Goal: Task Accomplishment & Management: Complete application form

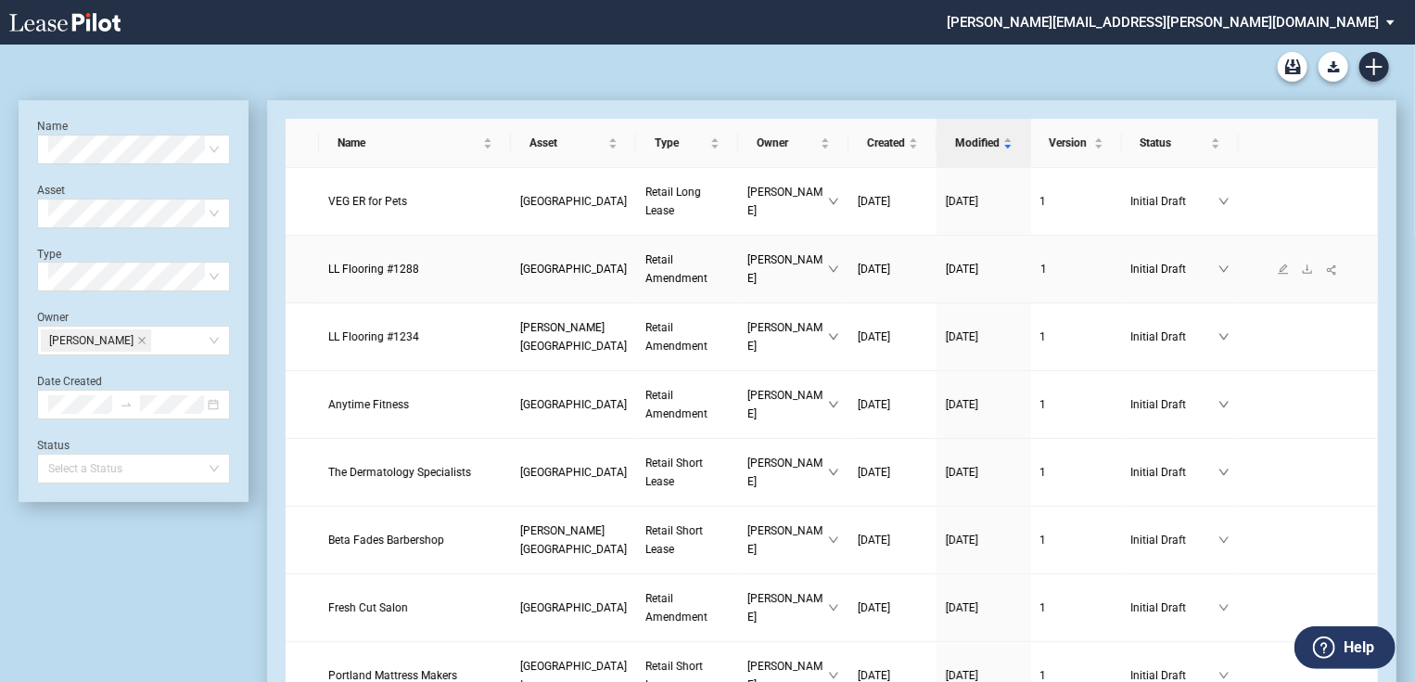
click at [354, 263] on span "LL Flooring #1288" at bounding box center [373, 269] width 91 height 13
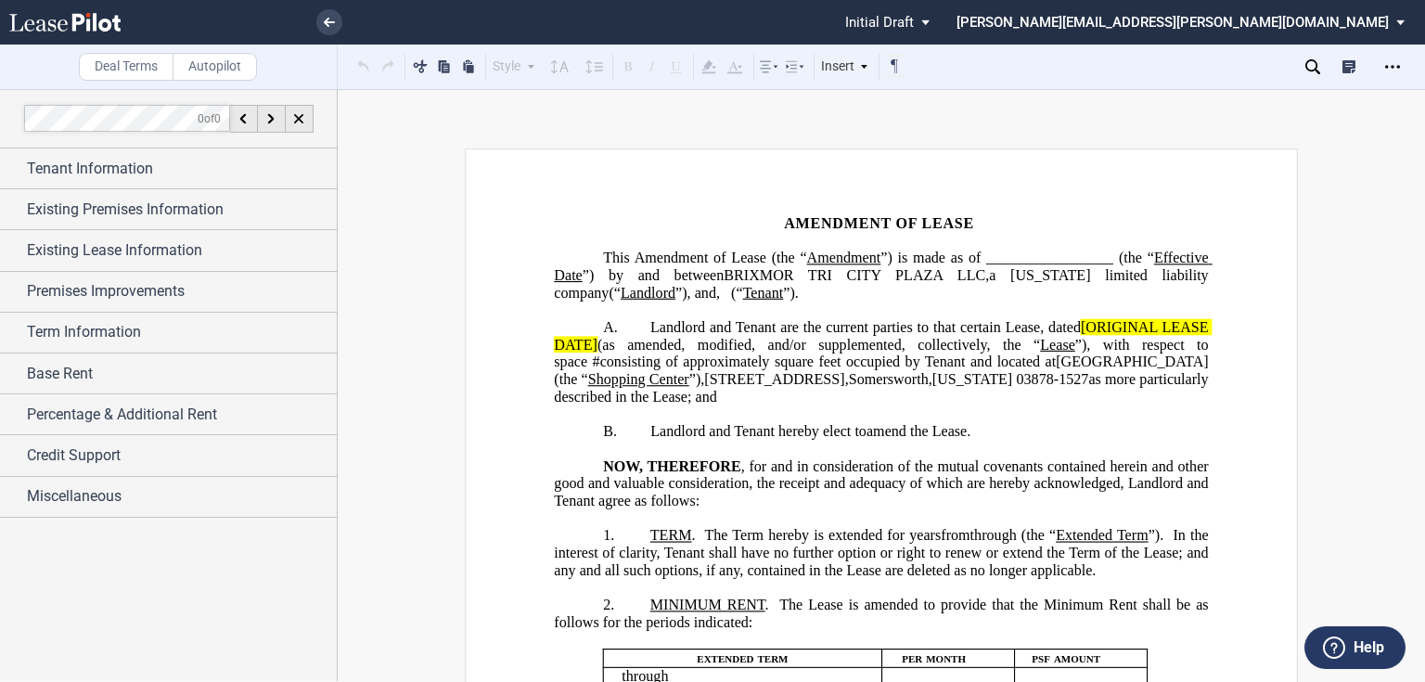
click at [917, 272] on span "BRIXMOR TRI CITY PLAZA LLC" at bounding box center [855, 275] width 262 height 17
click at [1078, 256] on span "”) is made as of _________________ (the “" at bounding box center [1017, 258] width 274 height 17
click at [1091, 327] on span "[ORIGINAL LEASE DATE]" at bounding box center [883, 335] width 658 height 33
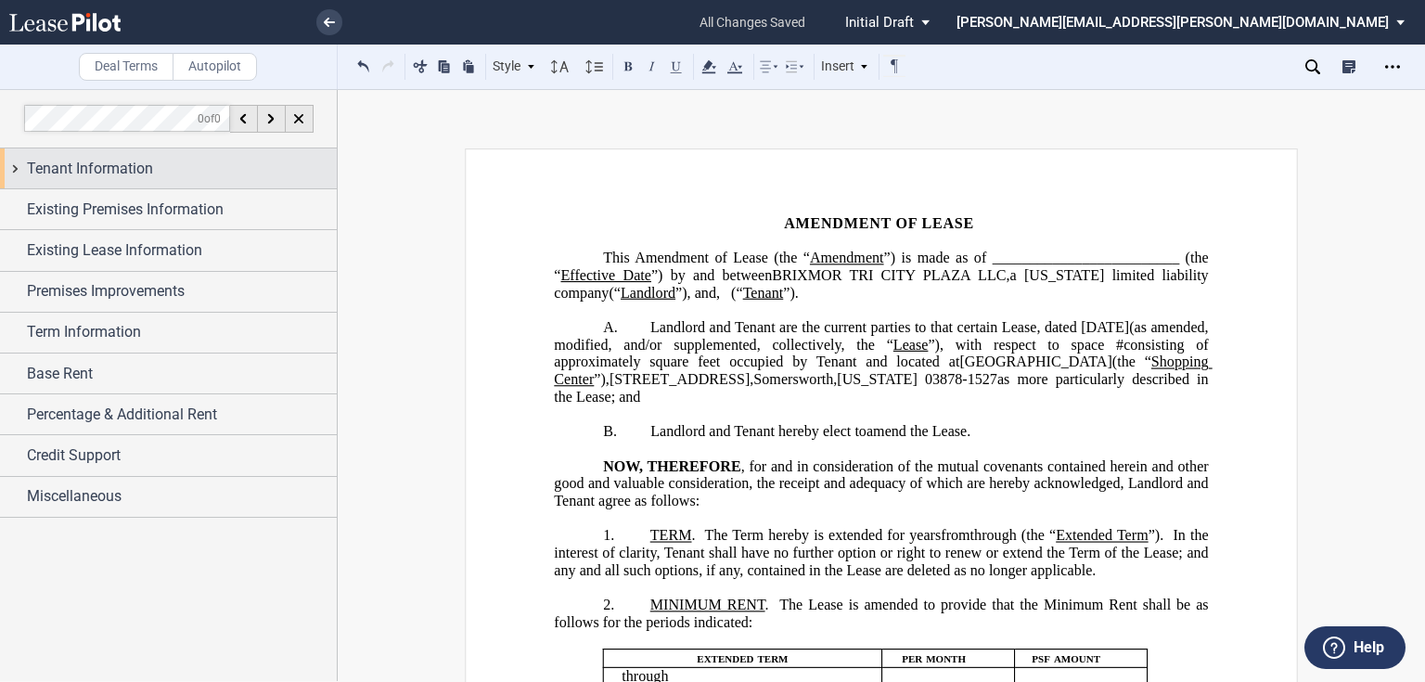
click at [128, 170] on span "Tenant Information" at bounding box center [90, 169] width 126 height 22
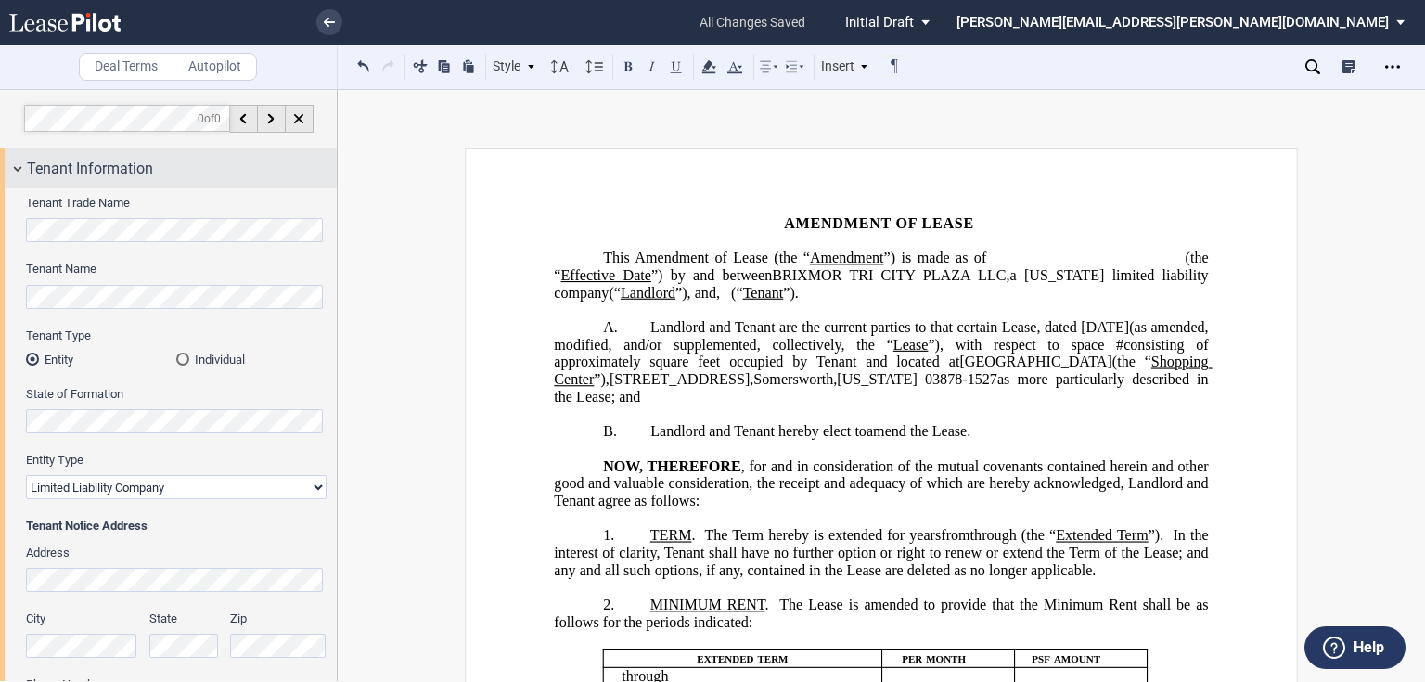
click at [80, 171] on span "Tenant Information" at bounding box center [90, 169] width 126 height 22
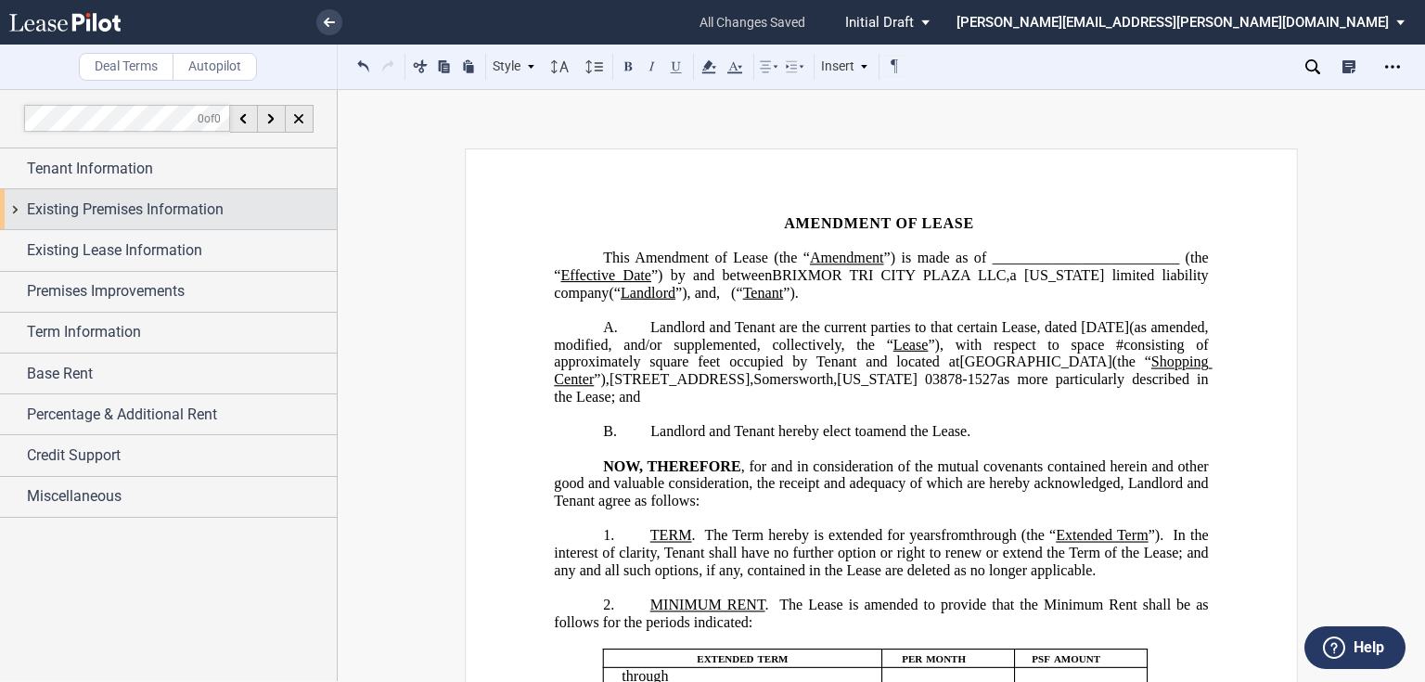
click at [54, 204] on span "Existing Premises Information" at bounding box center [125, 210] width 197 height 22
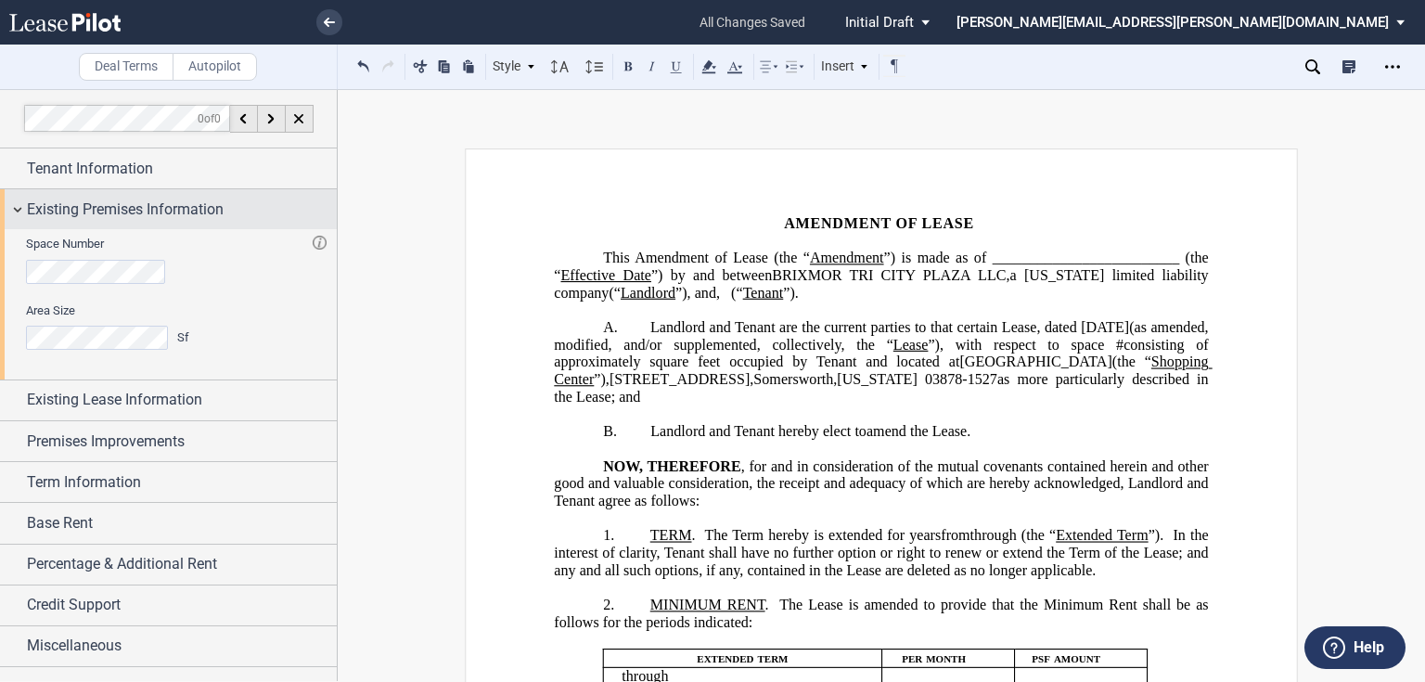
click at [129, 213] on span "Existing Premises Information" at bounding box center [125, 210] width 197 height 22
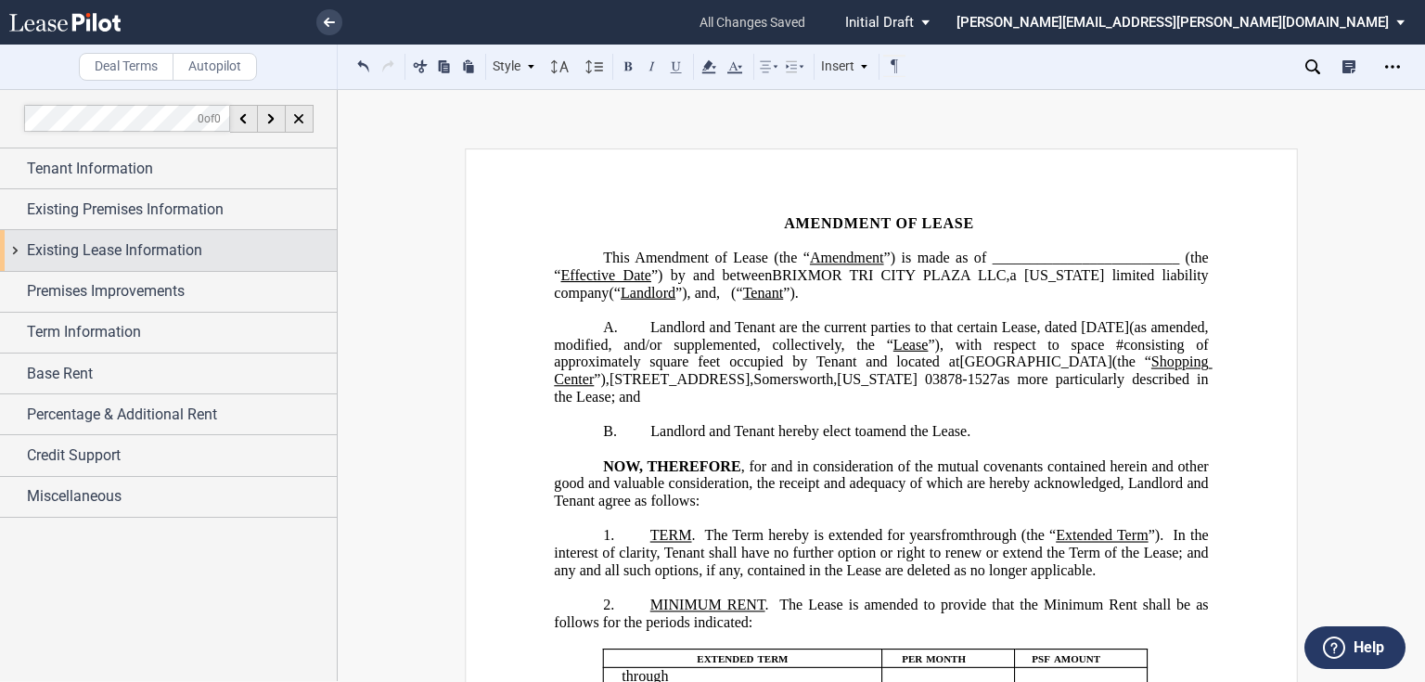
click at [121, 245] on span "Existing Lease Information" at bounding box center [114, 250] width 175 height 22
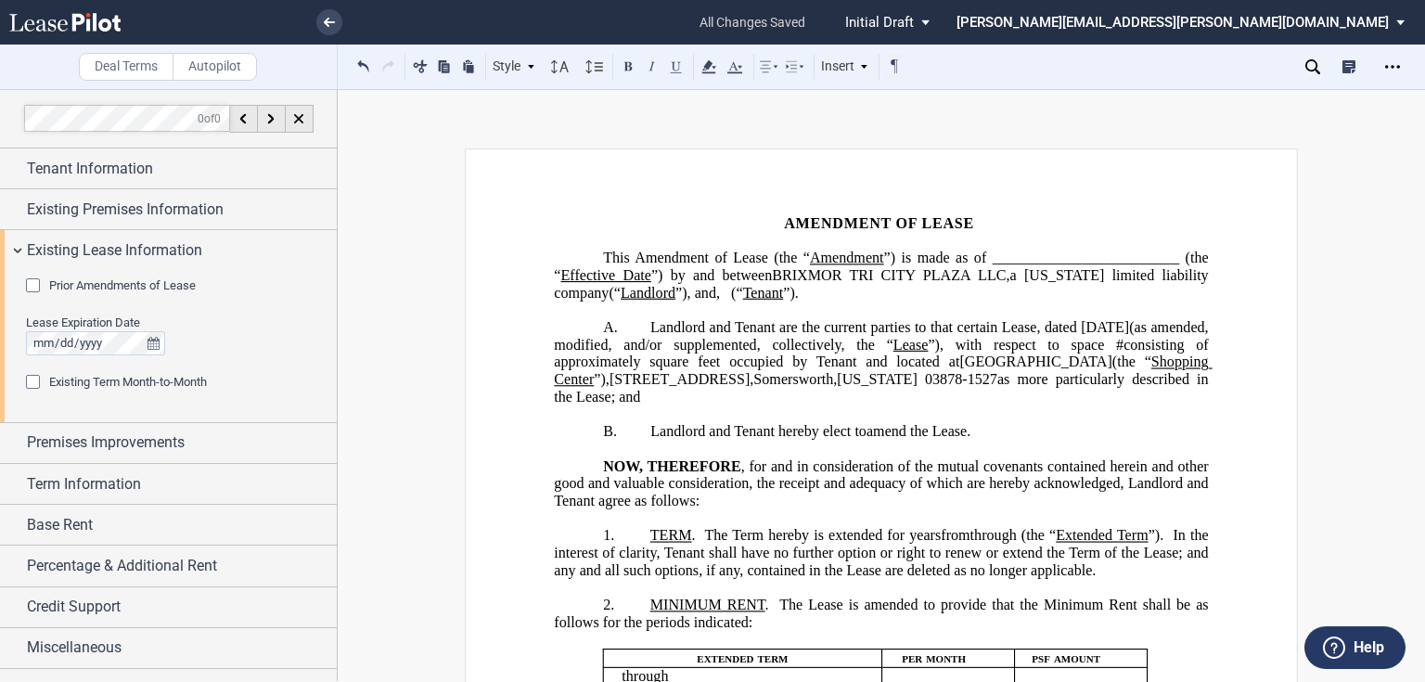
click at [845, 441] on p "﻿" at bounding box center [881, 450] width 654 height 18
click at [70, 284] on span "Prior Amendments of Lease" at bounding box center [122, 285] width 147 height 14
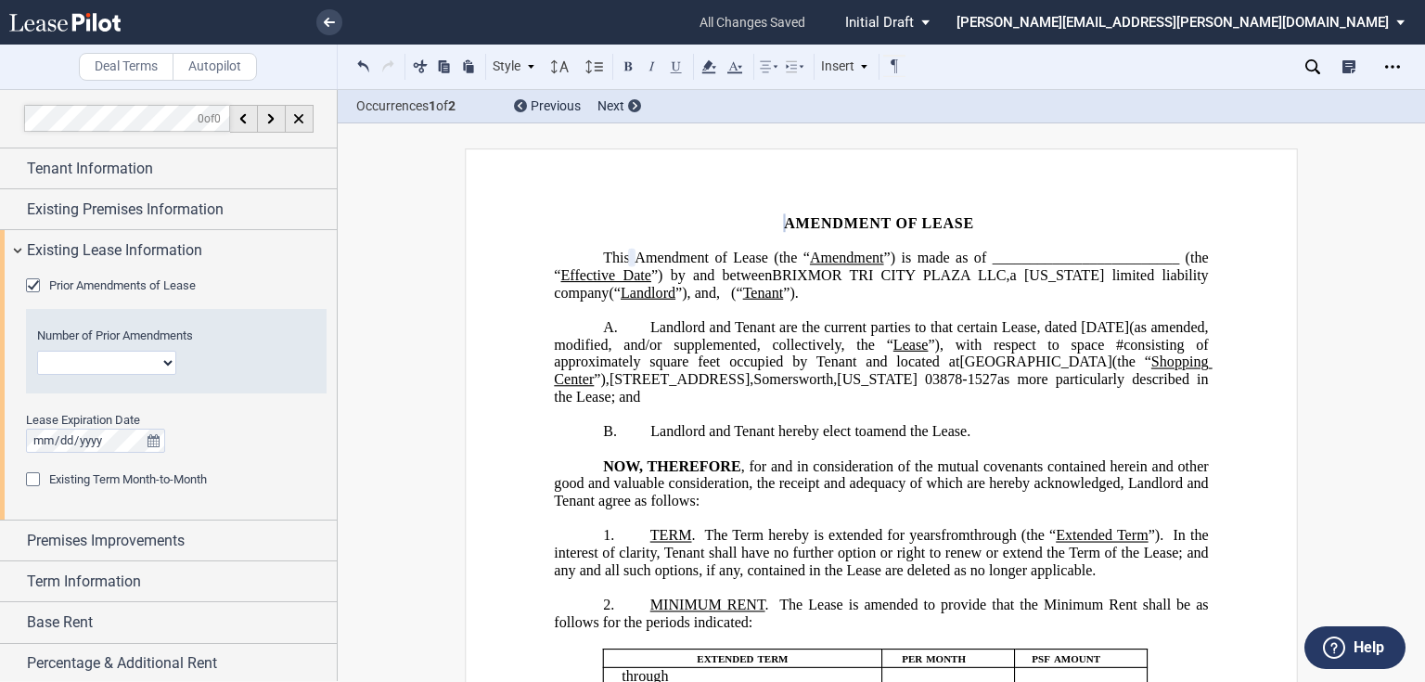
click at [927, 323] on span "Landlord and Tenant are the current parties to that certain Lease, dated March …" at bounding box center [889, 327] width 479 height 17
click at [63, 364] on select "1 2 3 4 5 6 7 8 9 10 11 12" at bounding box center [106, 363] width 139 height 24
select select "number:1"
click at [37, 351] on select "1 2 3 4 5 6 7 8 9 10 11 12" at bounding box center [106, 363] width 139 height 24
click at [70, 250] on span "Existing Lease Information" at bounding box center [114, 250] width 175 height 22
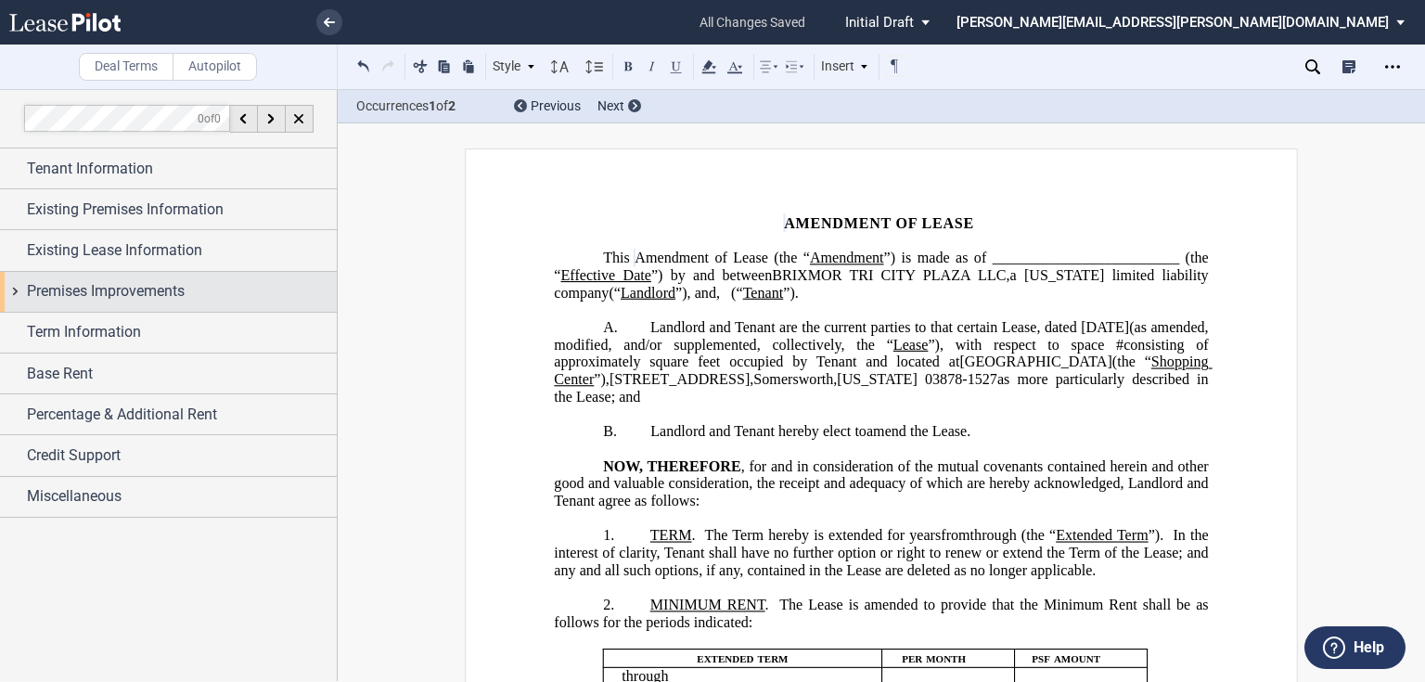
click at [66, 293] on span "Premises Improvements" at bounding box center [106, 291] width 158 height 22
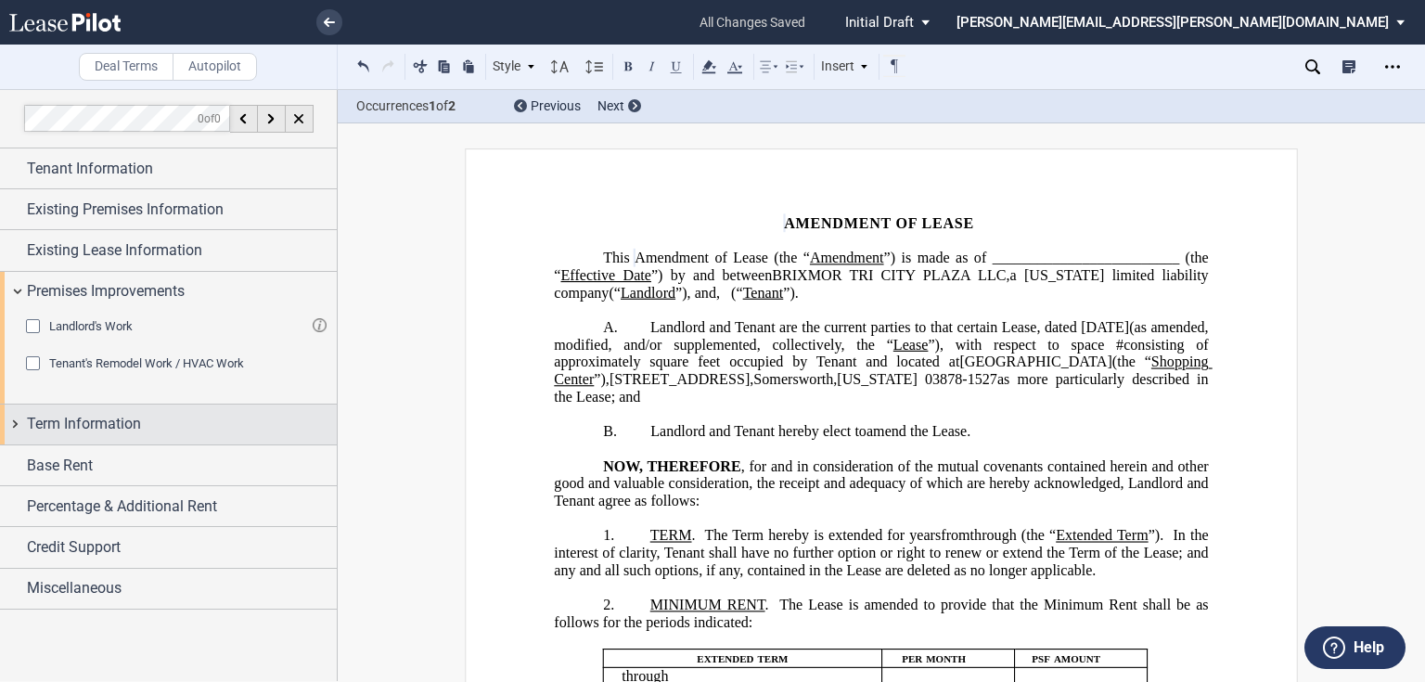
click at [77, 430] on span "Term Information" at bounding box center [84, 424] width 114 height 22
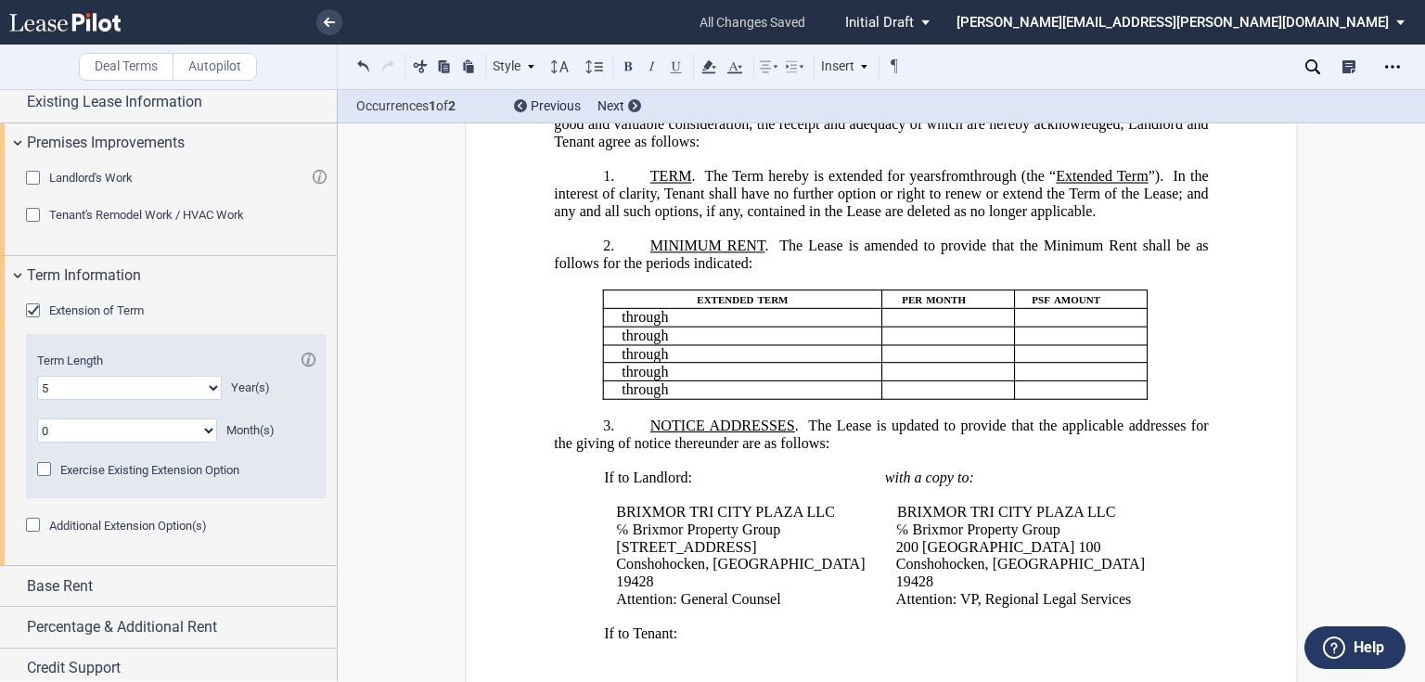
scroll to position [371, 0]
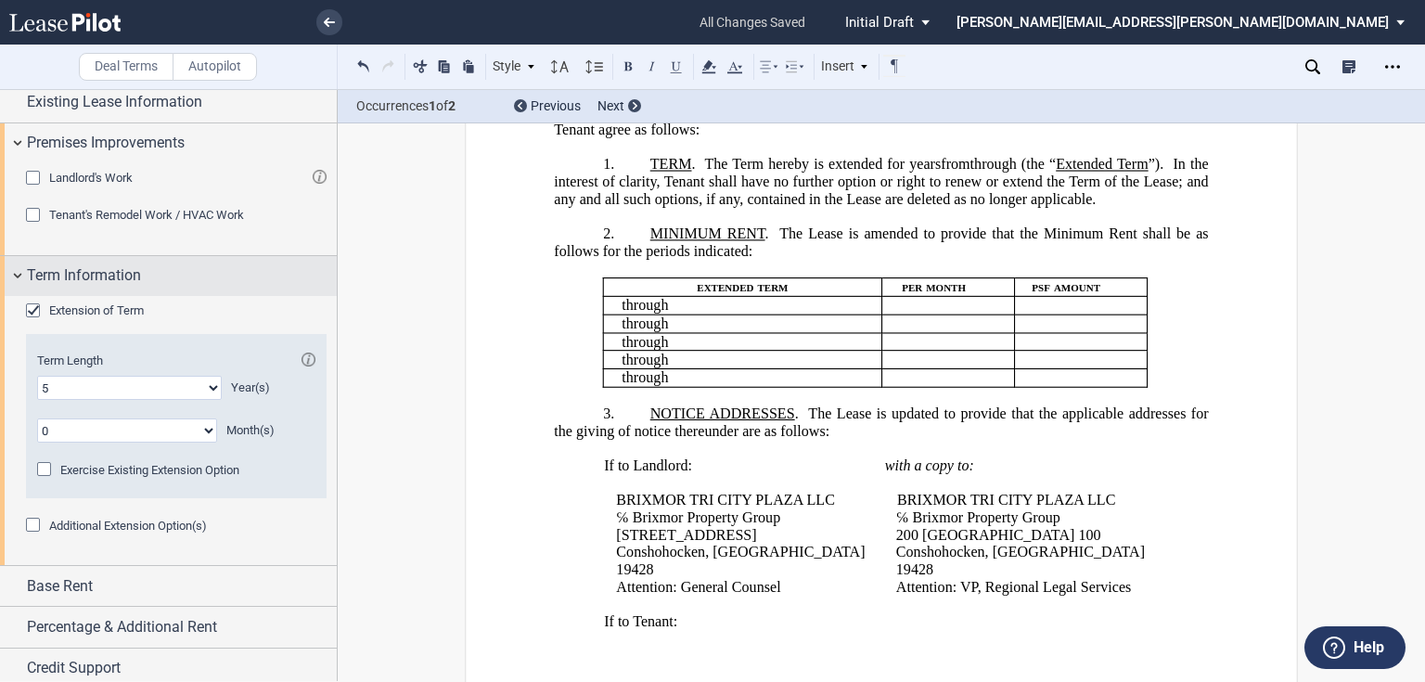
click at [69, 272] on span "Term Information" at bounding box center [84, 275] width 114 height 22
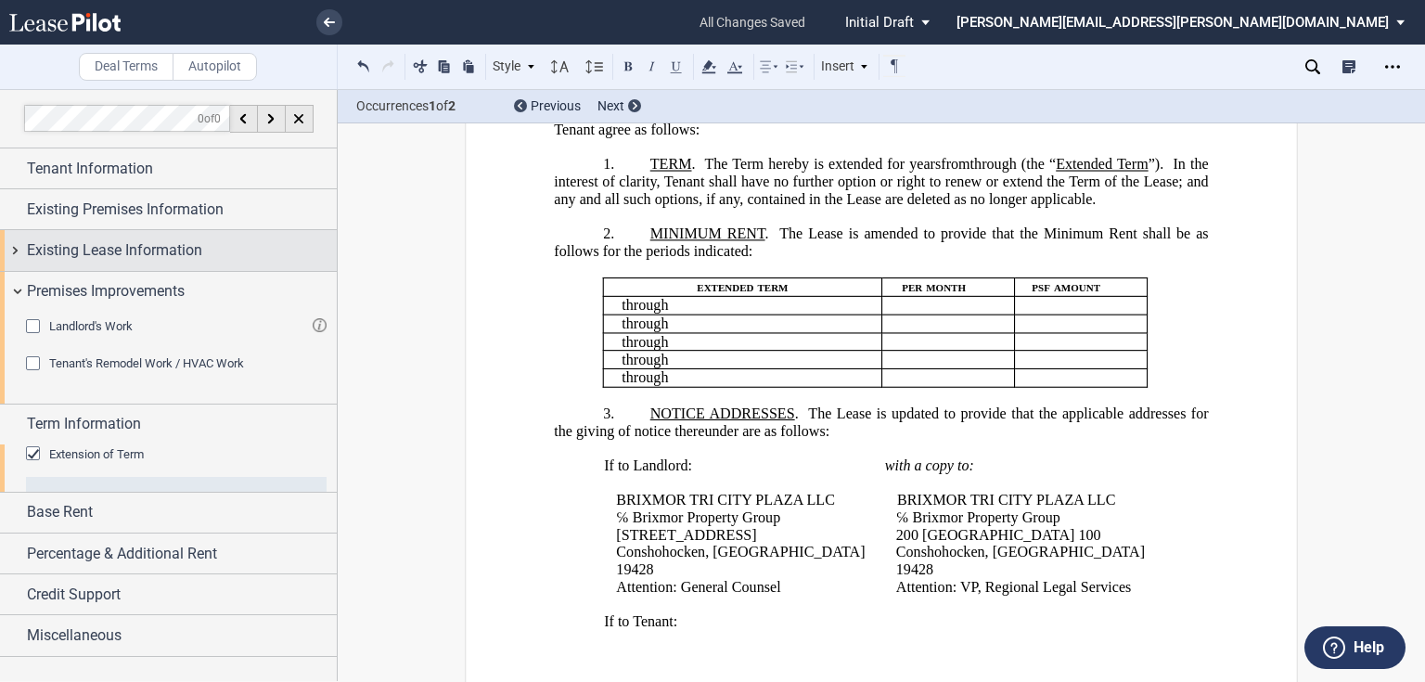
scroll to position [0, 0]
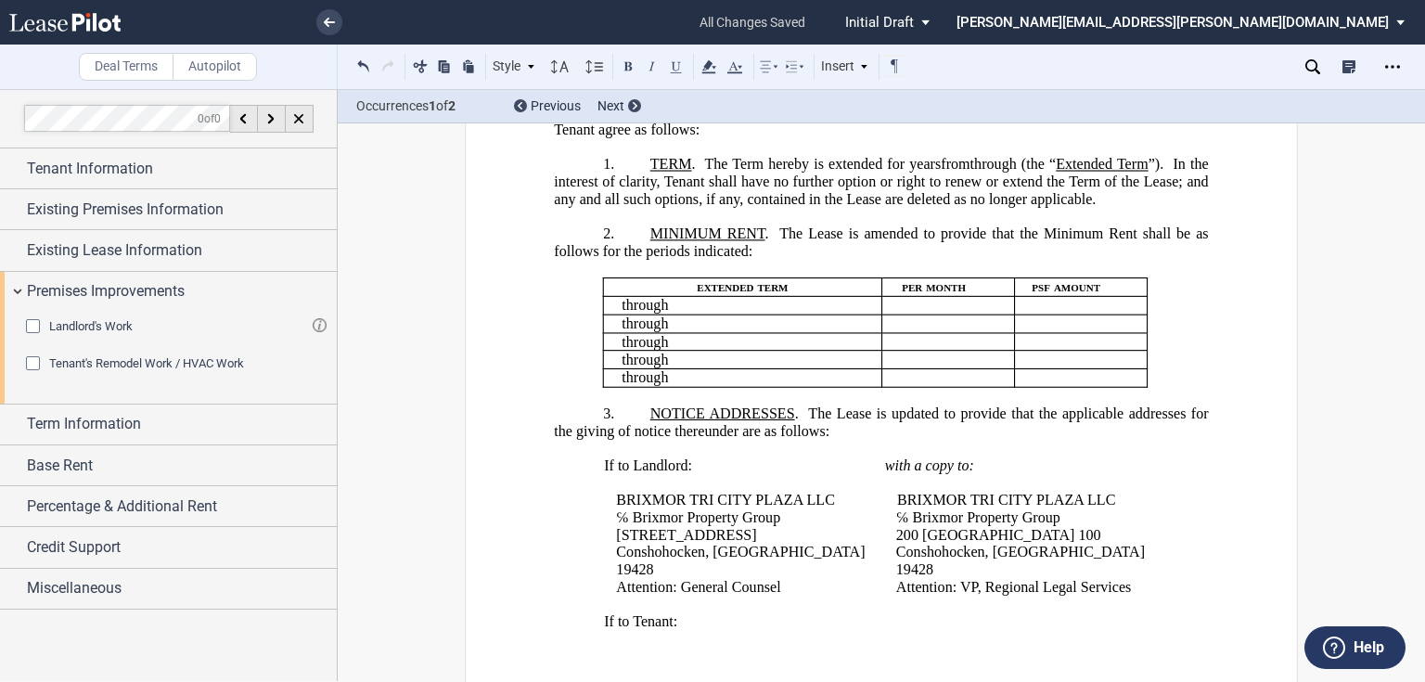
click at [882, 351] on td "﻿ ﻿" at bounding box center [948, 341] width 133 height 19
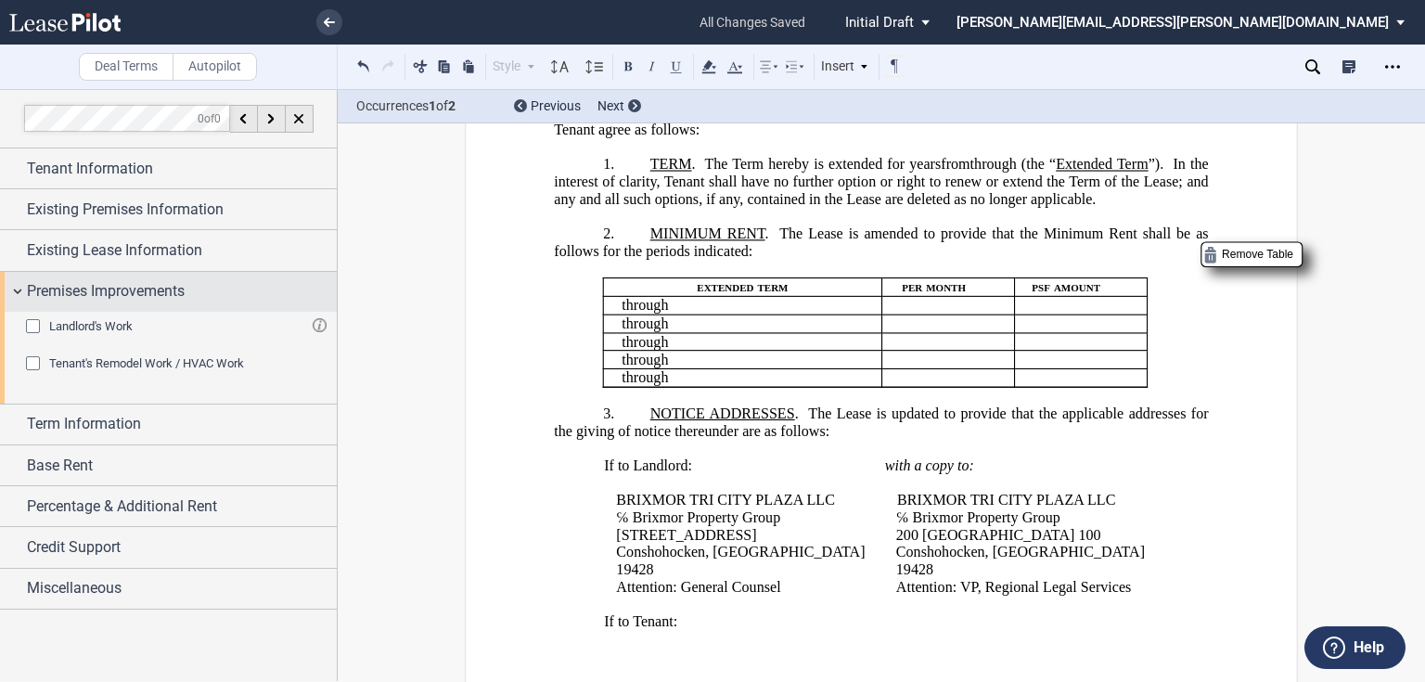
click at [164, 281] on span "Premises Improvements" at bounding box center [106, 291] width 158 height 22
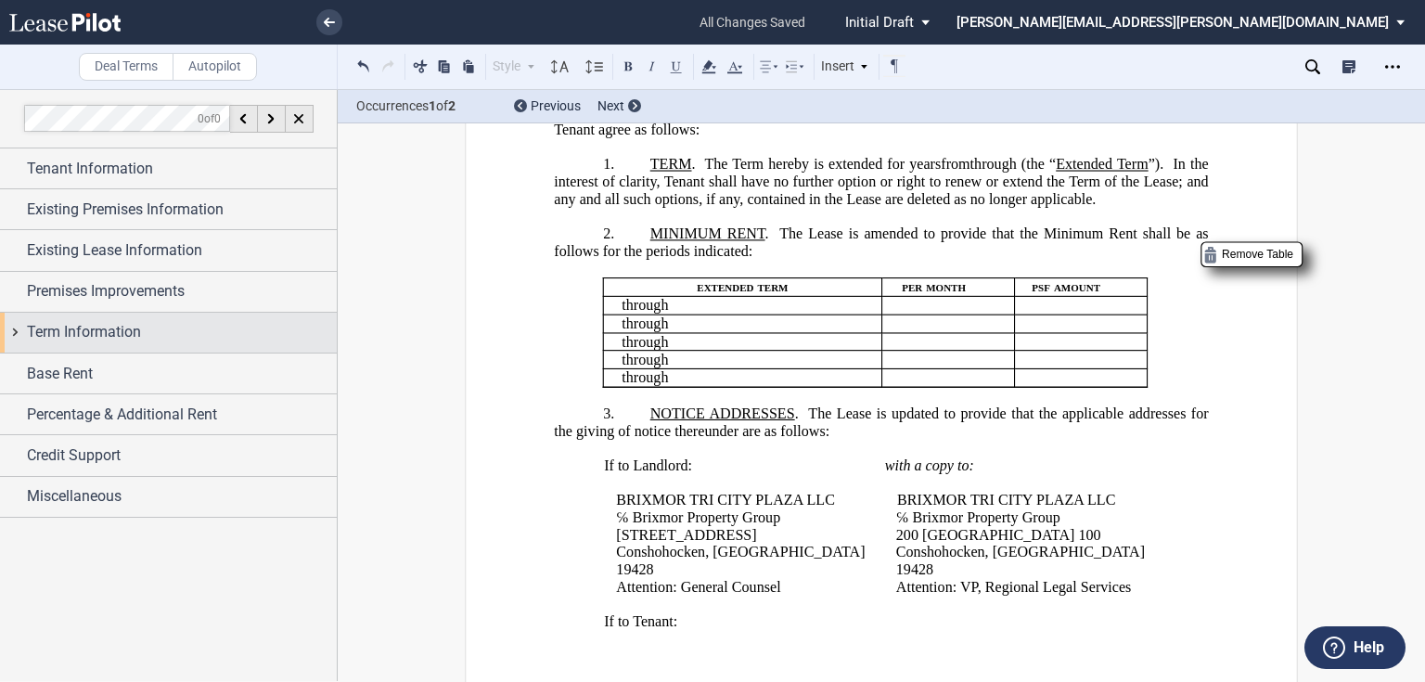
click at [56, 327] on span "Term Information" at bounding box center [84, 332] width 114 height 22
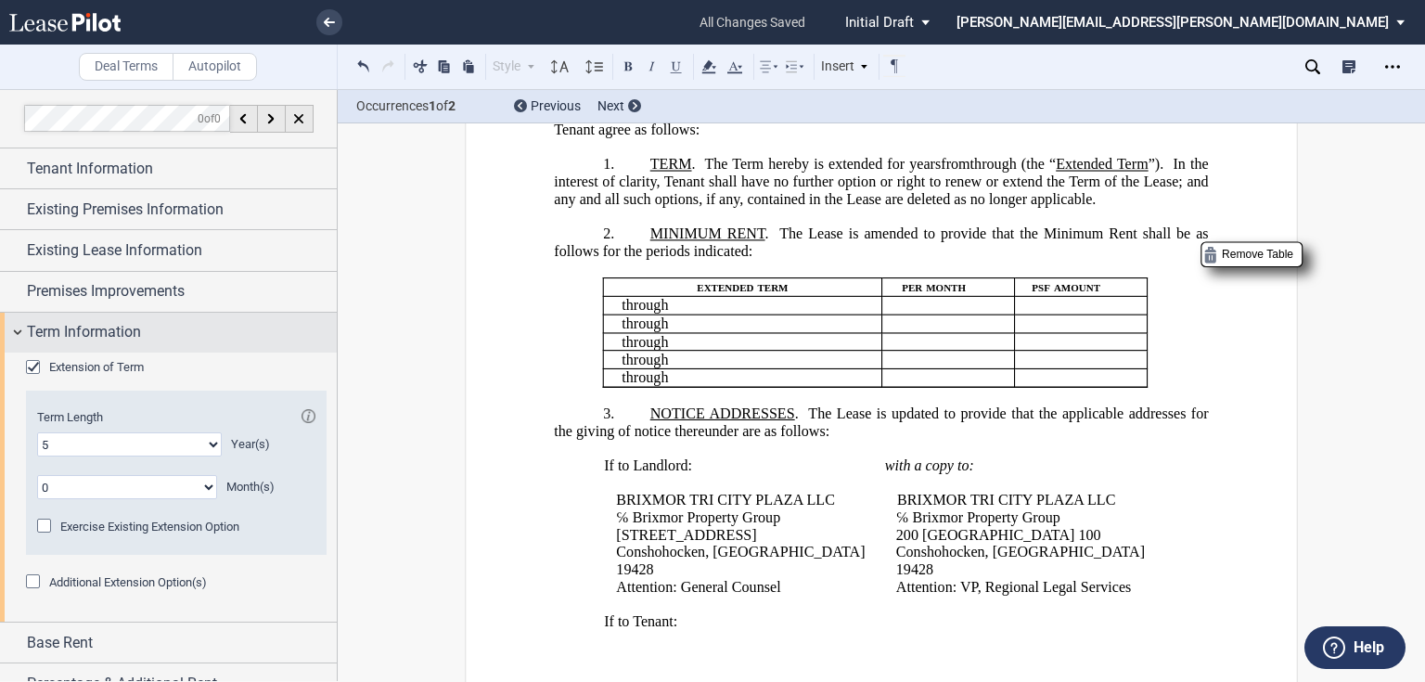
click at [56, 327] on span "Term Information" at bounding box center [84, 332] width 114 height 22
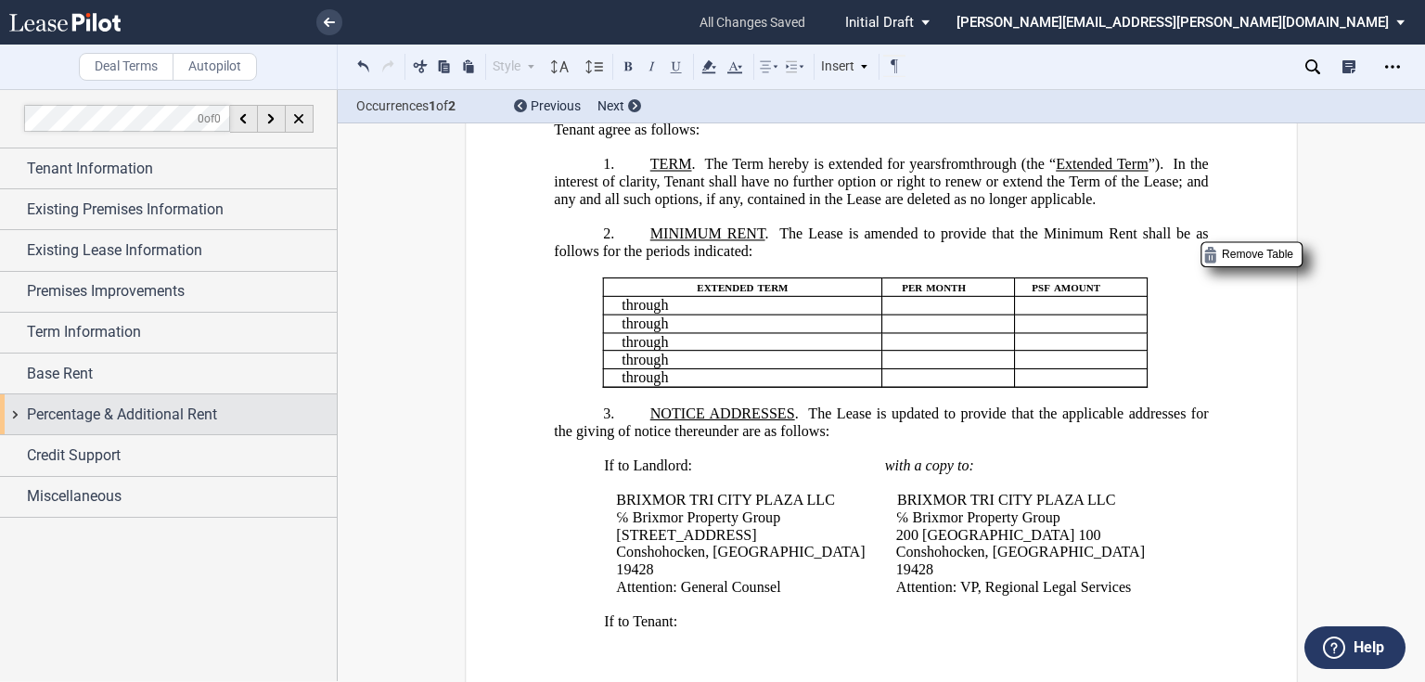
click at [91, 416] on span "Percentage & Additional Rent" at bounding box center [122, 414] width 190 height 22
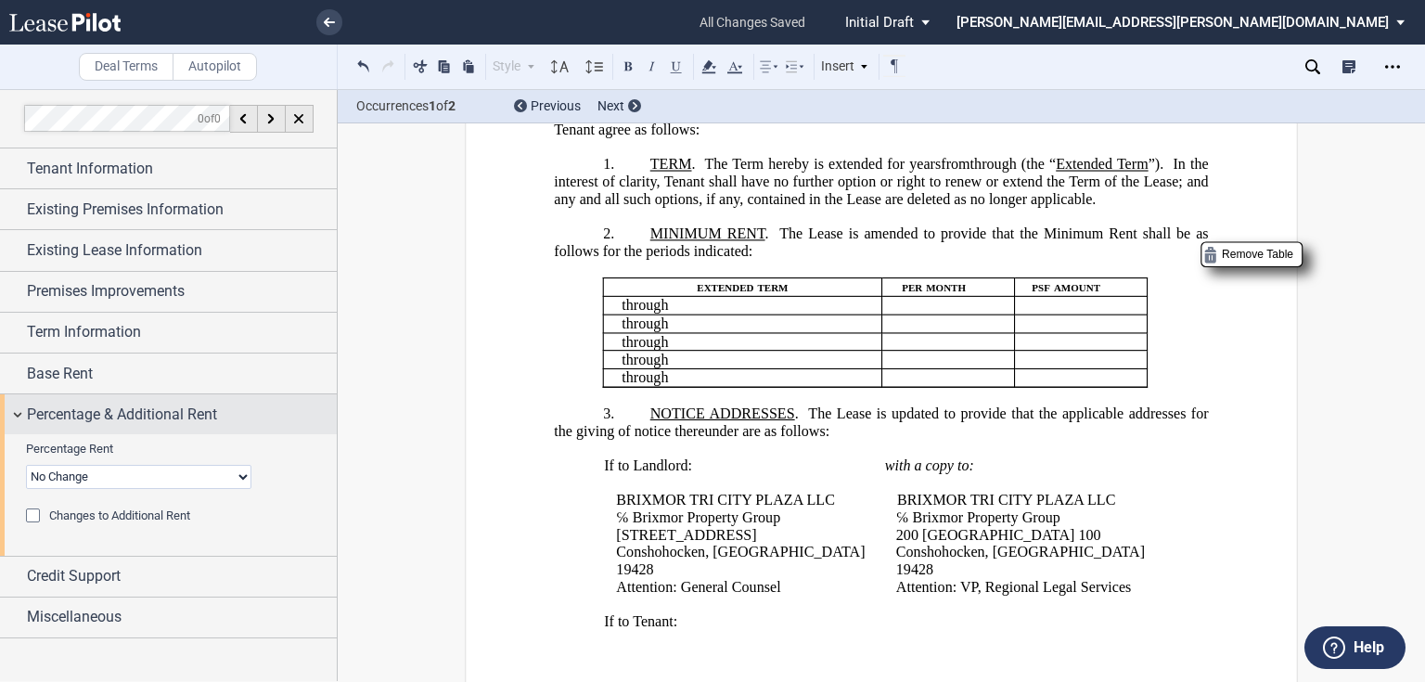
click at [100, 417] on span "Percentage & Additional Rent" at bounding box center [122, 414] width 190 height 22
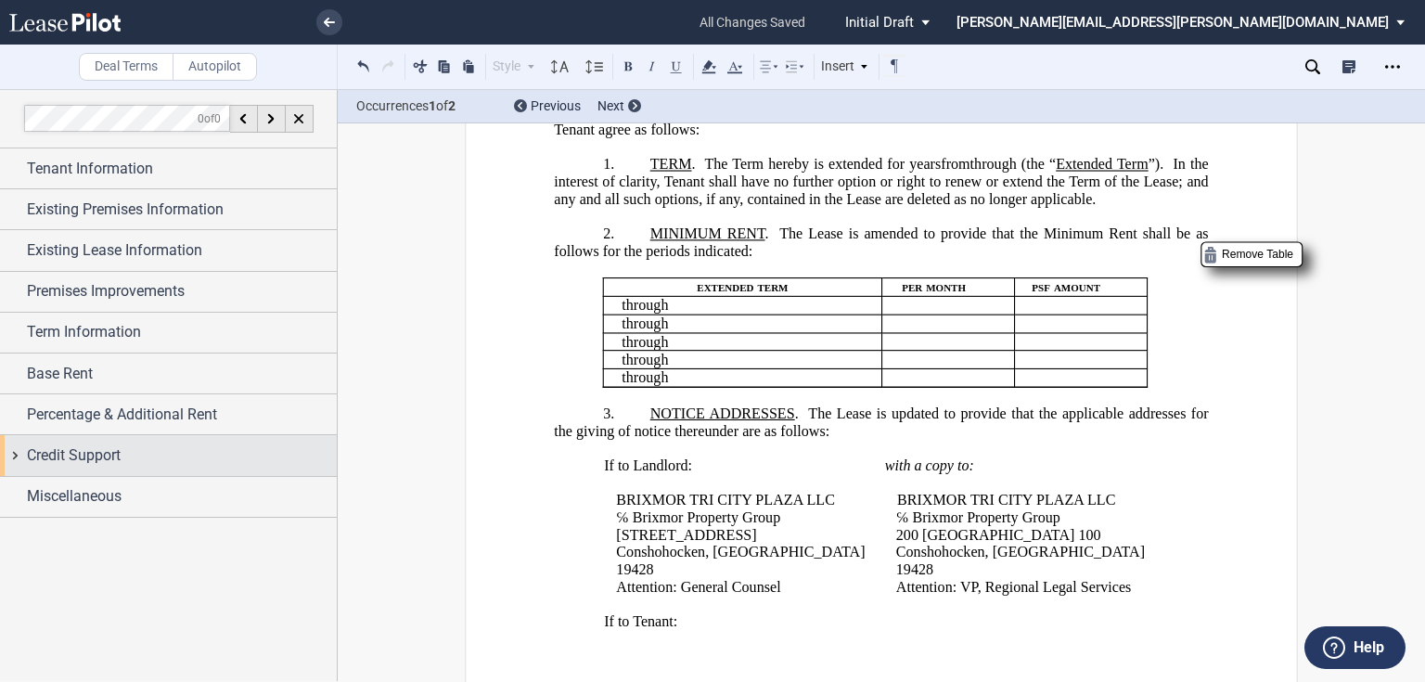
click at [186, 459] on div "Credit Support" at bounding box center [182, 455] width 310 height 22
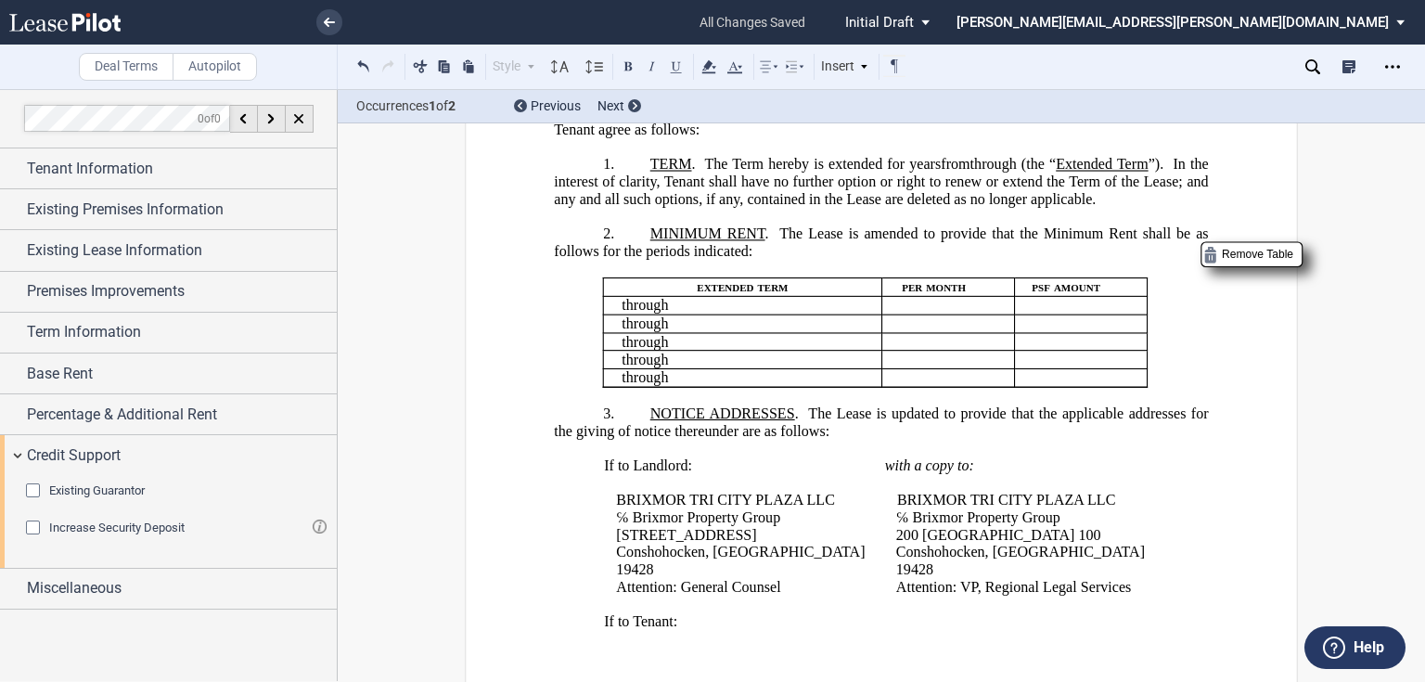
click at [77, 485] on span "Existing Guarantor" at bounding box center [97, 490] width 96 height 14
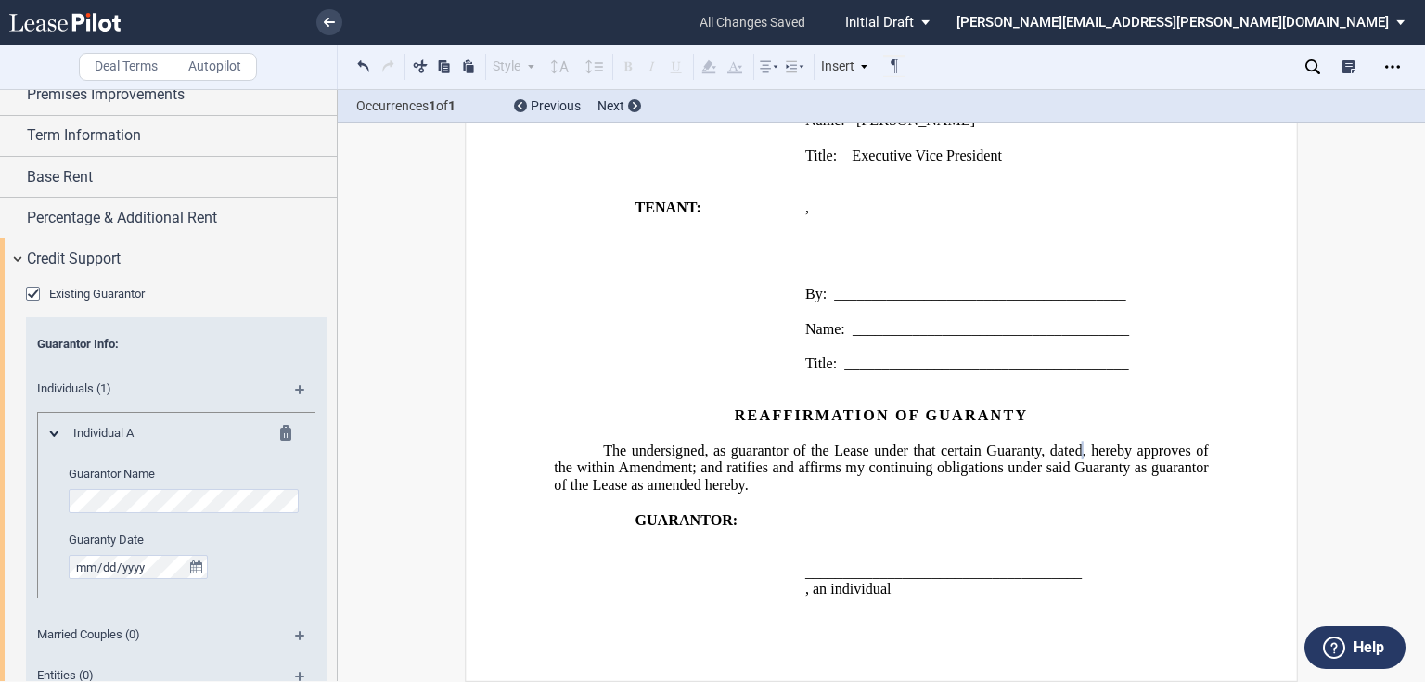
scroll to position [223, 0]
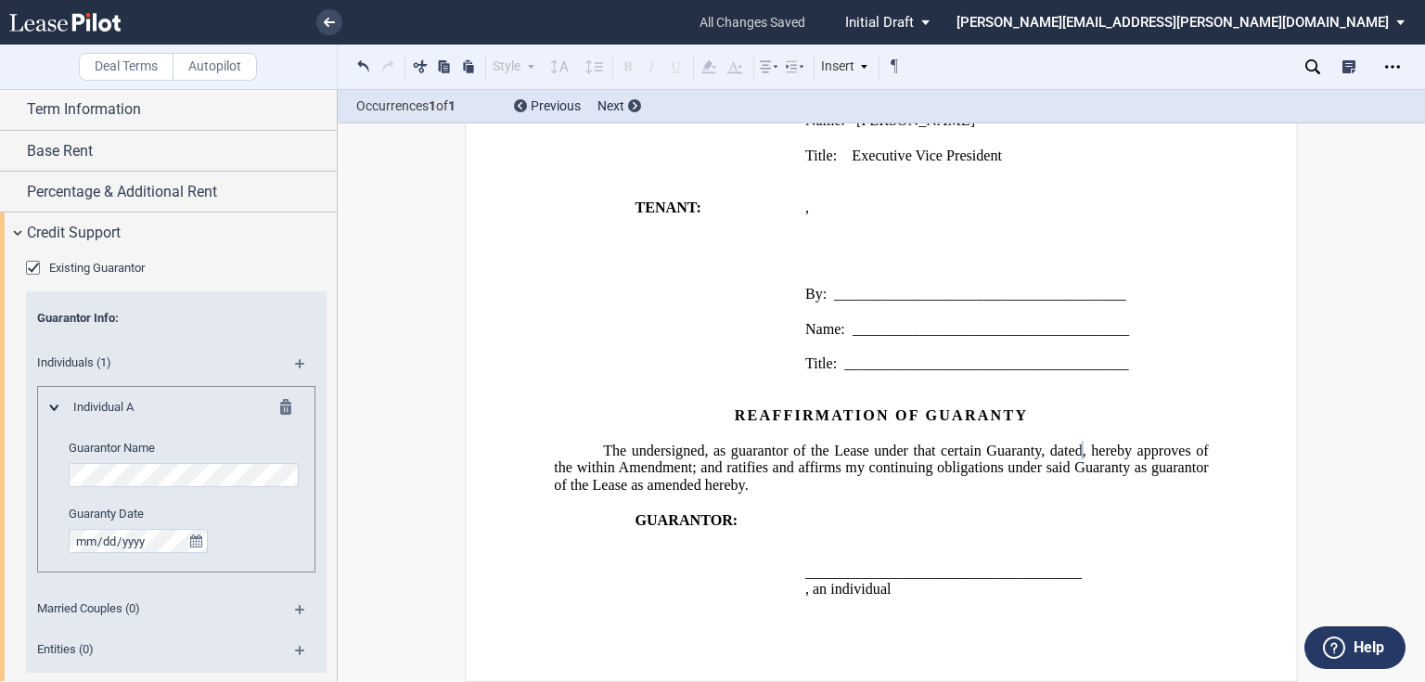
click at [22, 460] on div "Existing Guarantor Guarantor Info : Individuals (1) Individual A Guarantor Name…" at bounding box center [168, 496] width 337 height 487
click at [52, 649] on span "Entities (0)" at bounding box center [151, 649] width 250 height 17
click at [296, 650] on md-icon at bounding box center [307, 657] width 25 height 22
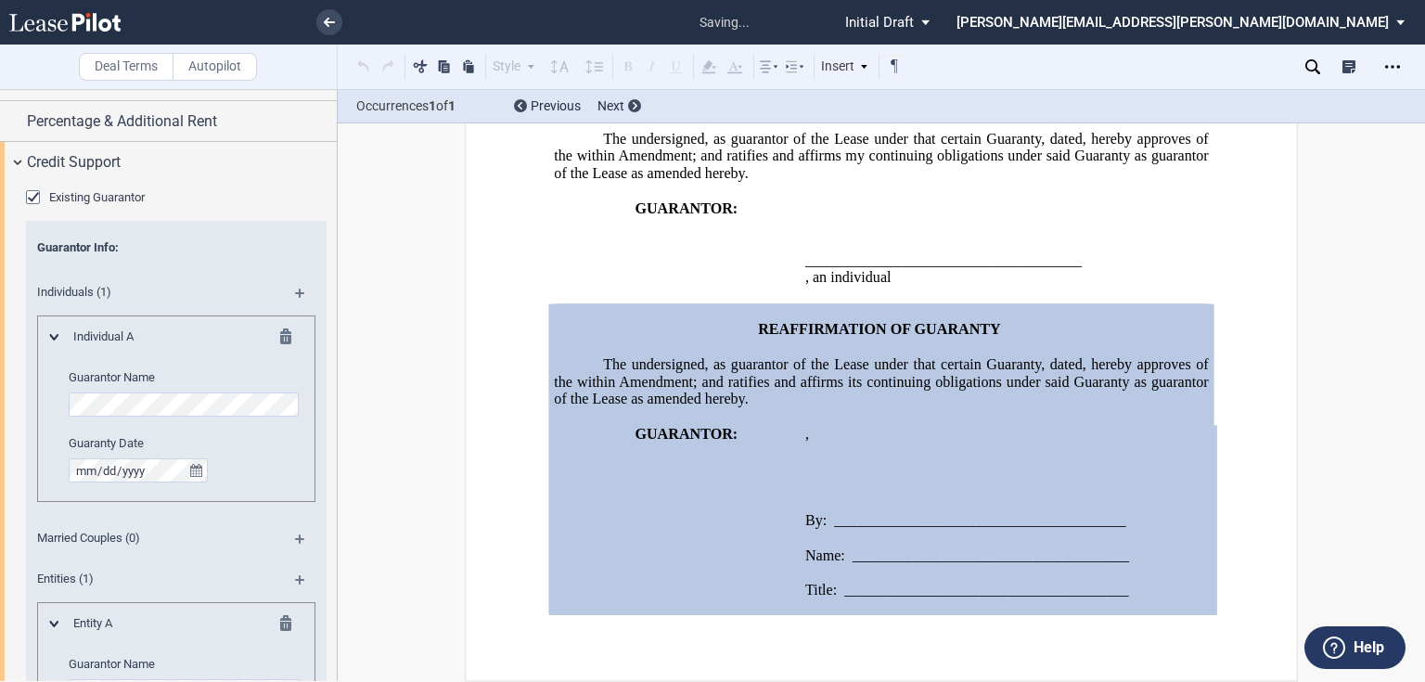
scroll to position [371, 0]
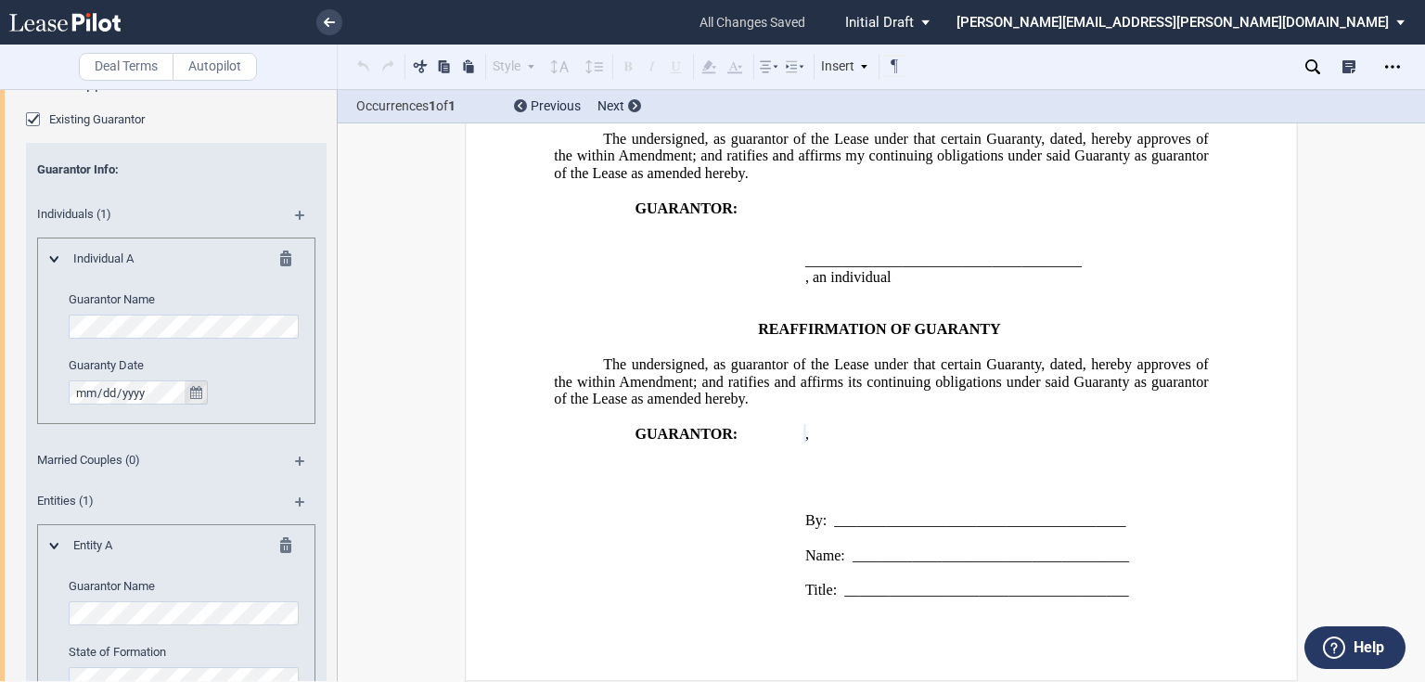
click at [197, 397] on lp-date-picker at bounding box center [138, 392] width 139 height 24
click at [284, 255] on md-icon at bounding box center [291, 261] width 22 height 22
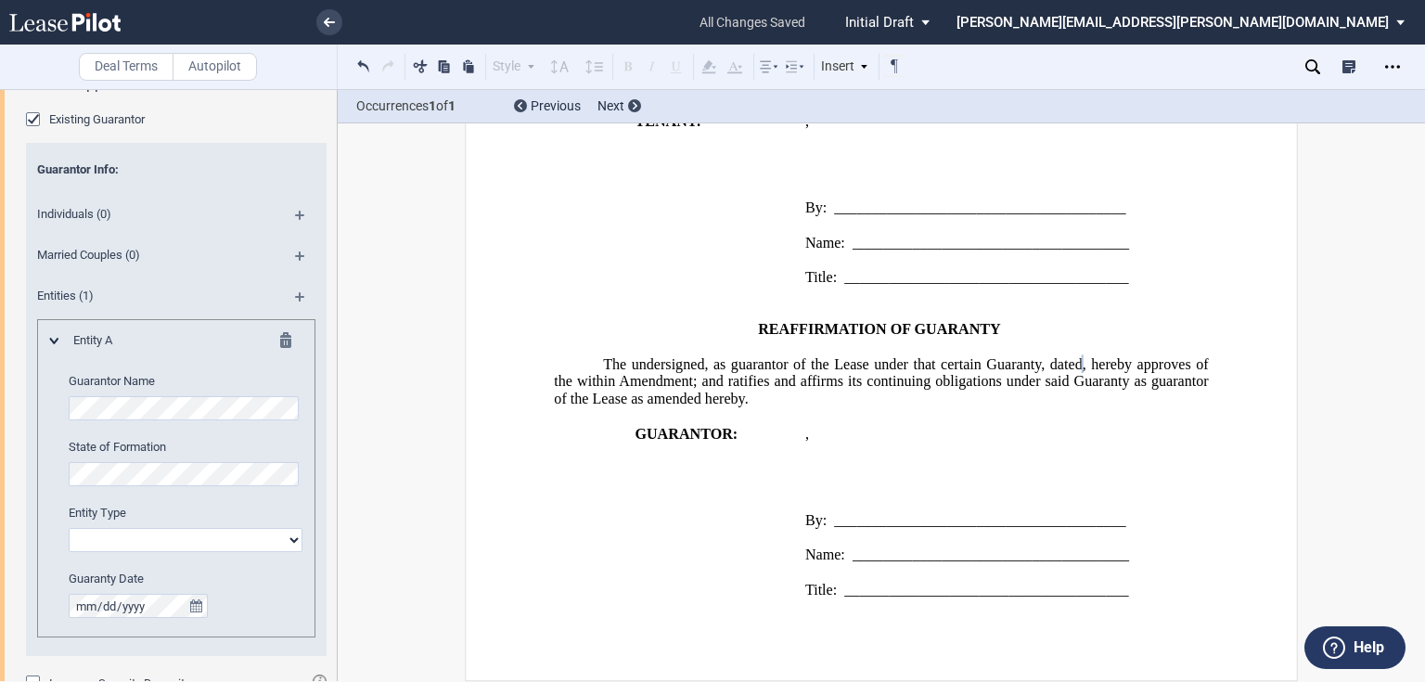
scroll to position [1985, 0]
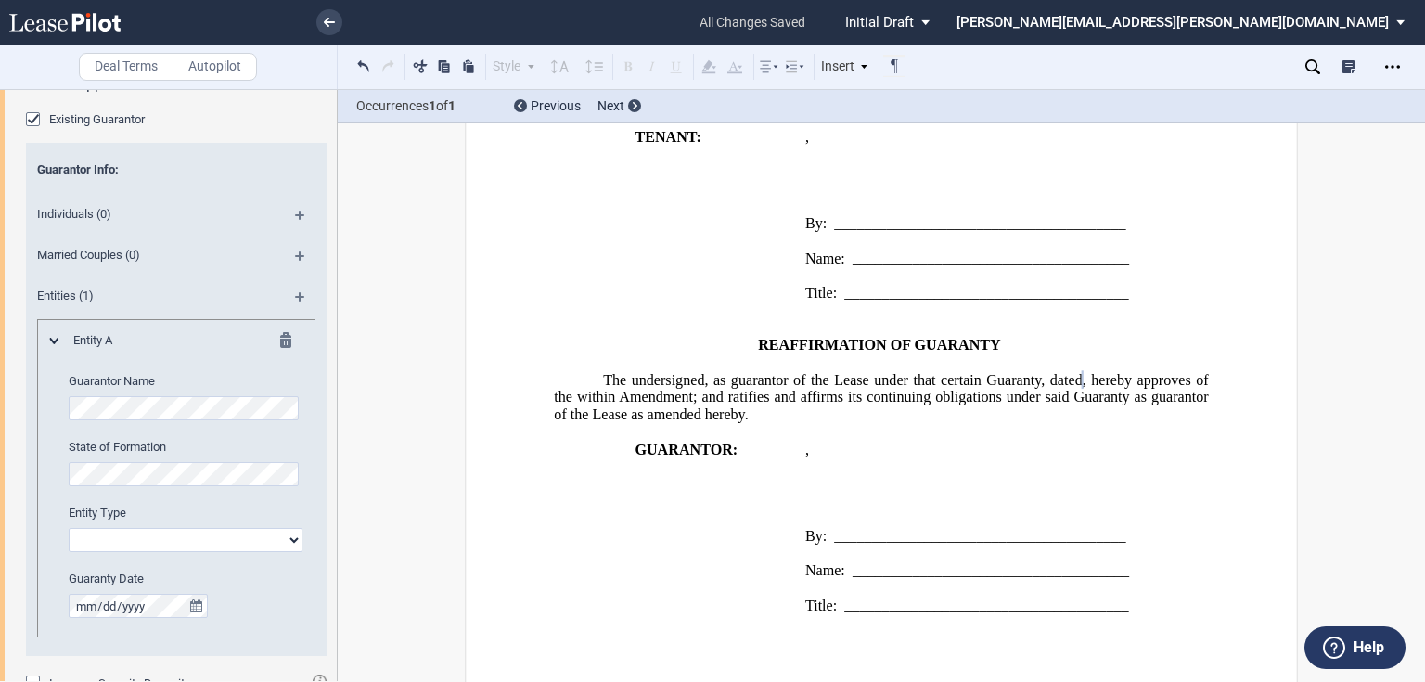
click at [142, 537] on select "Corporation Limited Liability Company General Partnership Limited Partnership O…" at bounding box center [186, 540] width 234 height 24
select select "corporation"
click at [69, 528] on select "Corporation Limited Liability Company General Partnership Limited Partnership O…" at bounding box center [186, 540] width 234 height 24
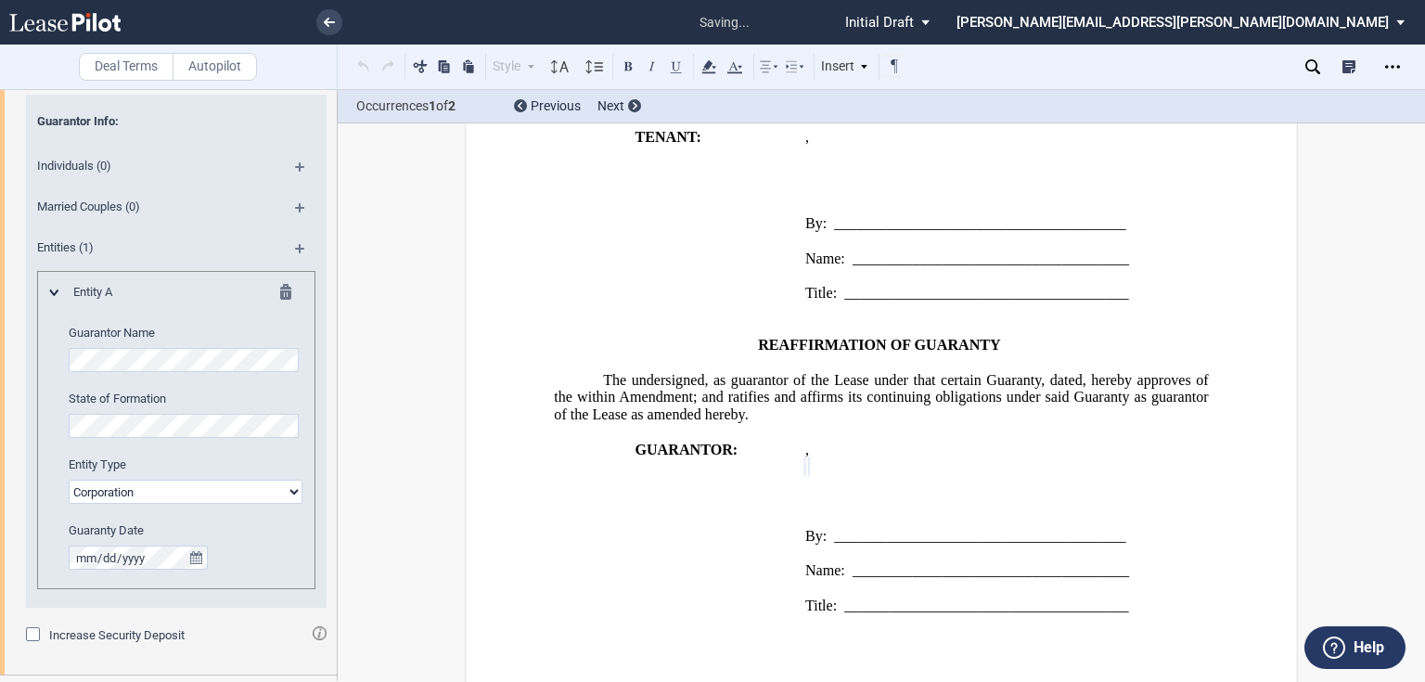
scroll to position [453, 0]
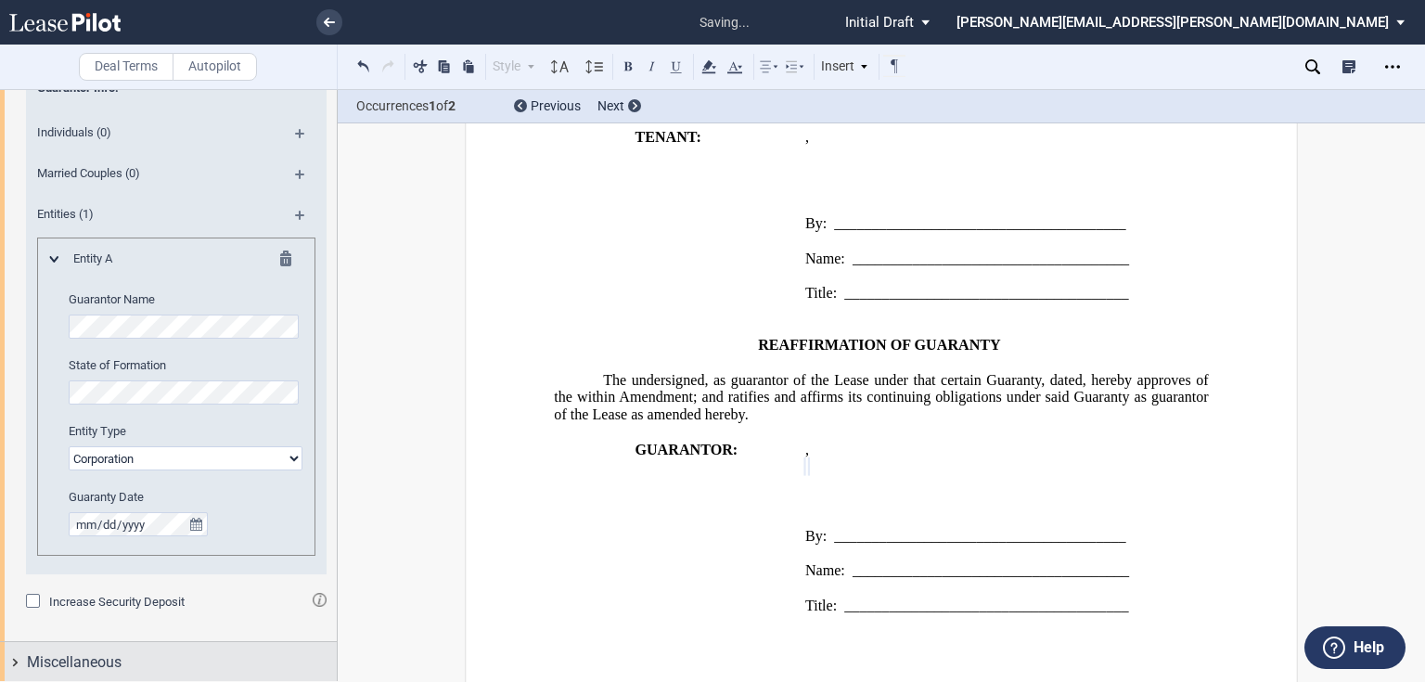
click at [152, 658] on div "Miscellaneous" at bounding box center [182, 662] width 310 height 22
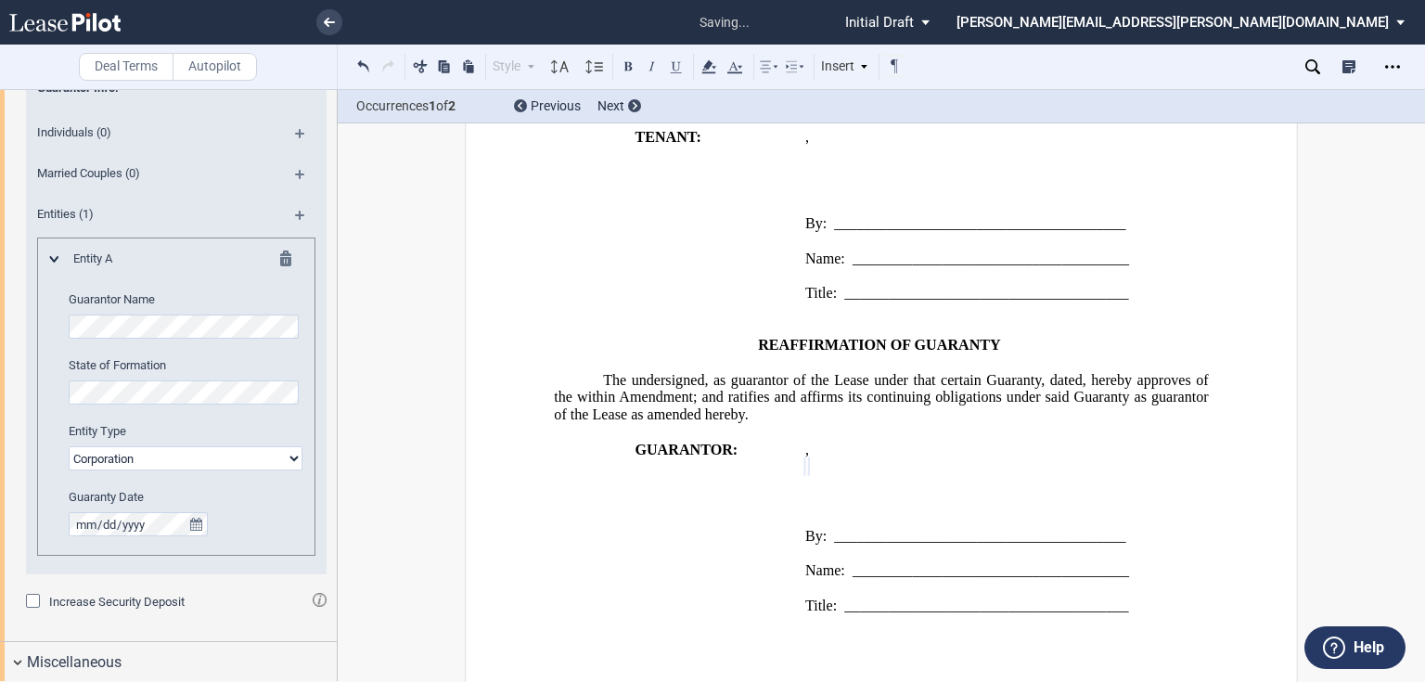
scroll to position [507, 0]
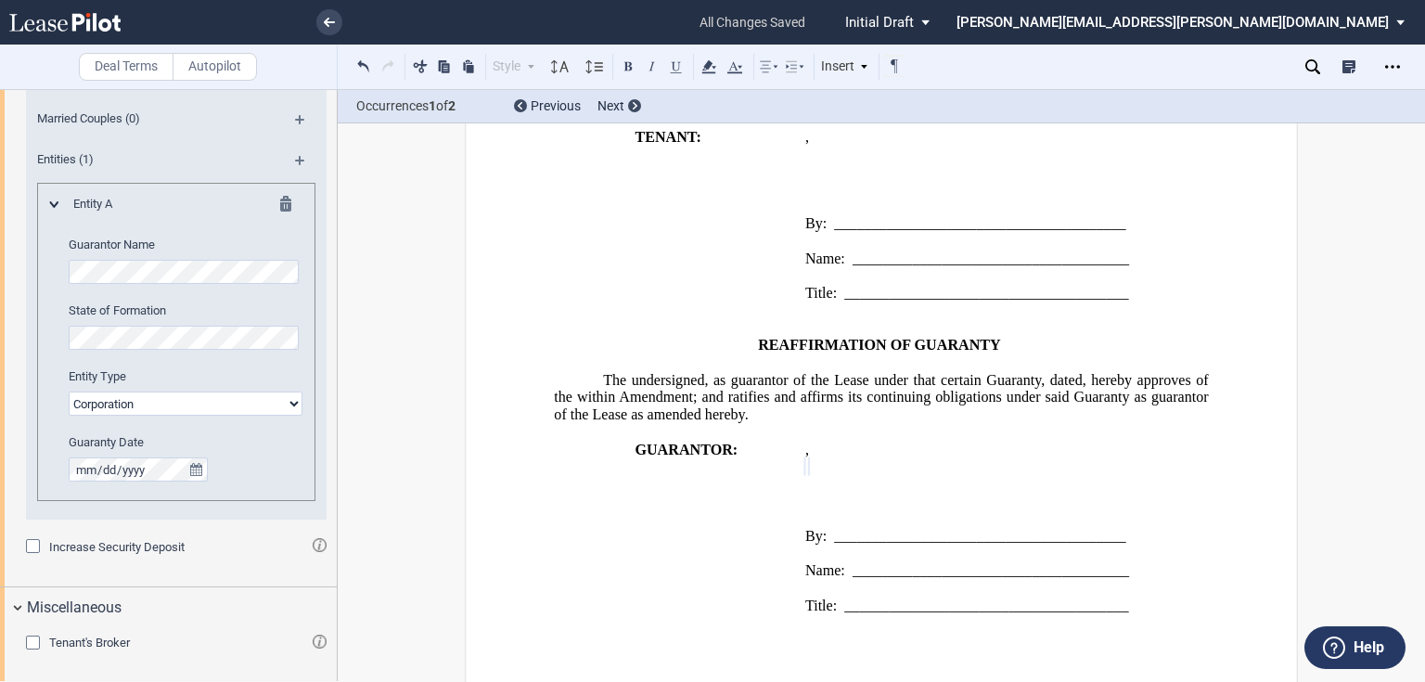
click at [102, 642] on span "Tenant's Broker" at bounding box center [89, 642] width 81 height 14
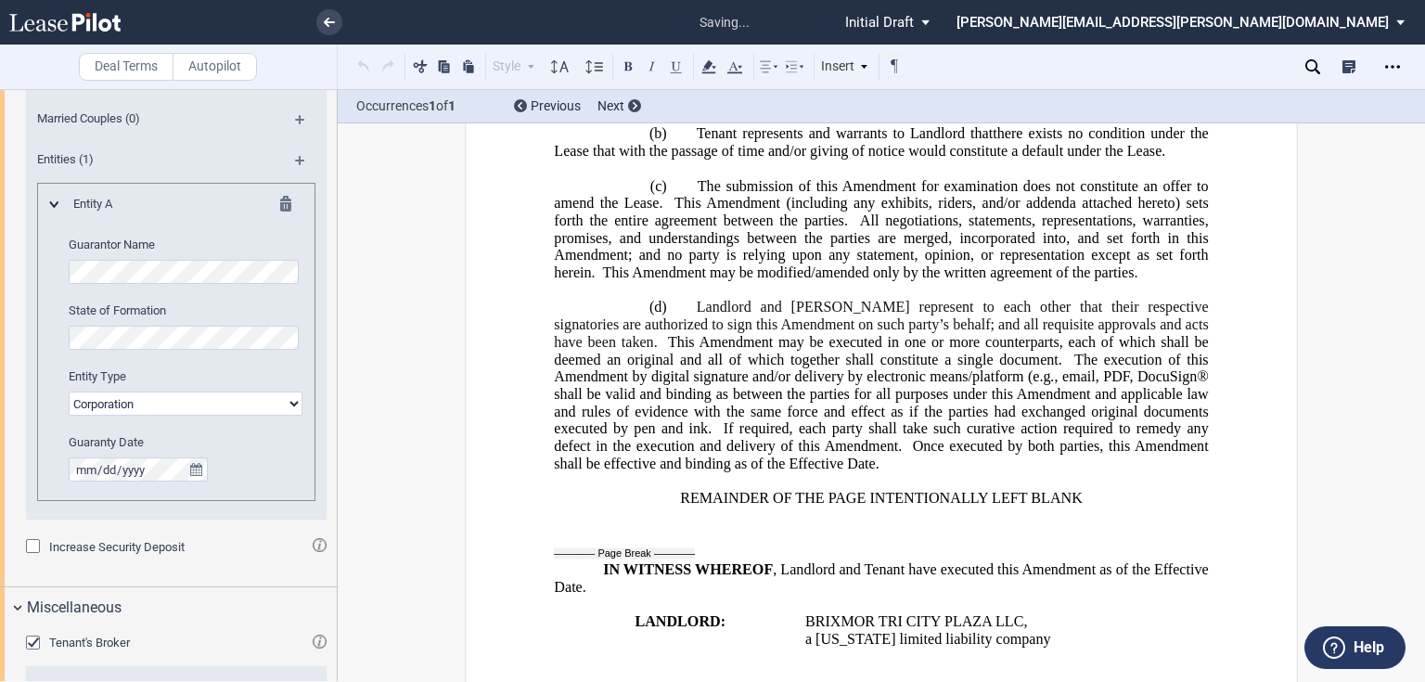
scroll to position [930, 0]
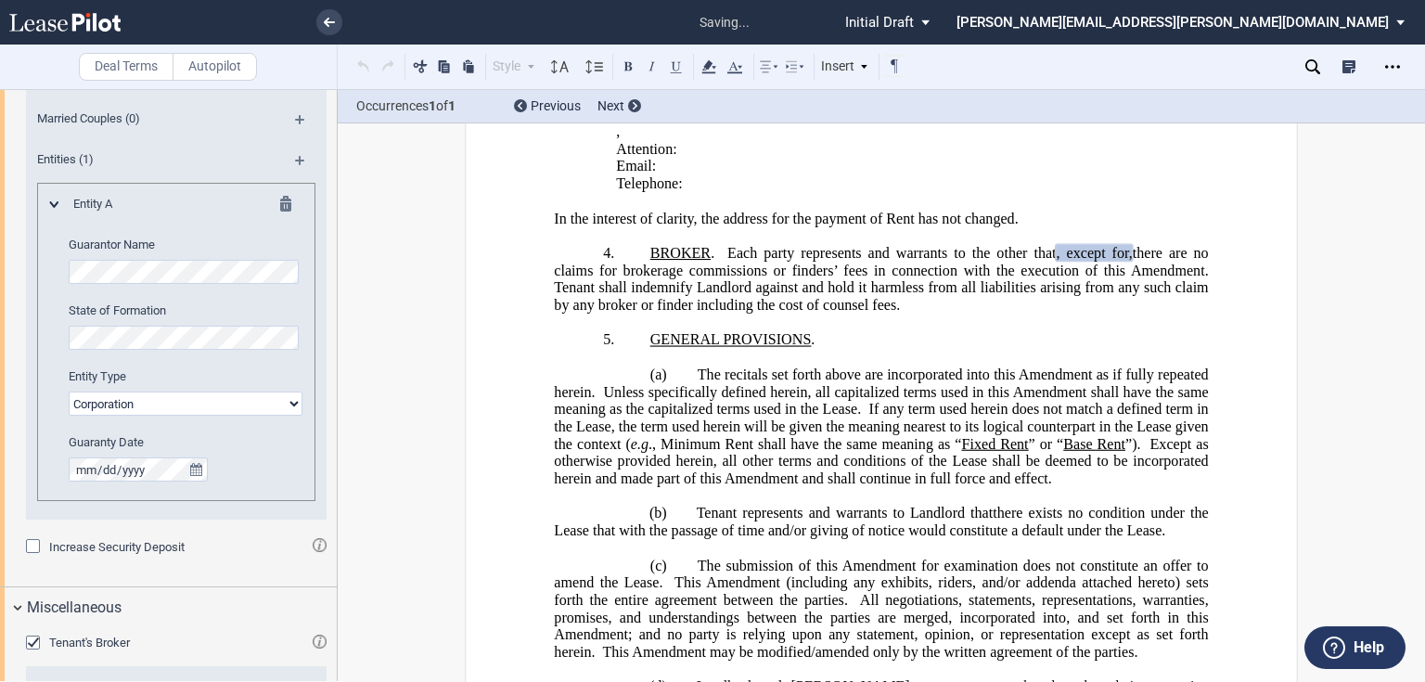
click at [102, 642] on span "Tenant's Broker" at bounding box center [89, 642] width 81 height 14
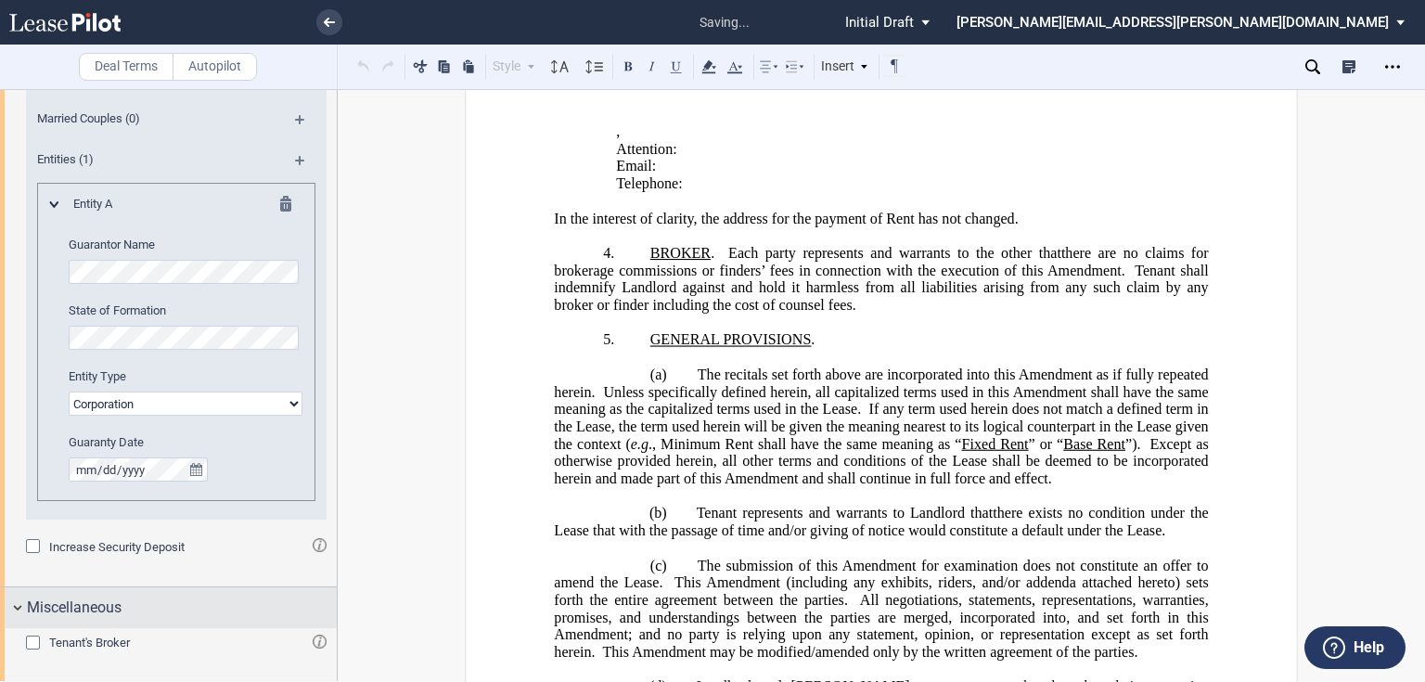
click at [89, 618] on div "Miscellaneous" at bounding box center [168, 607] width 337 height 40
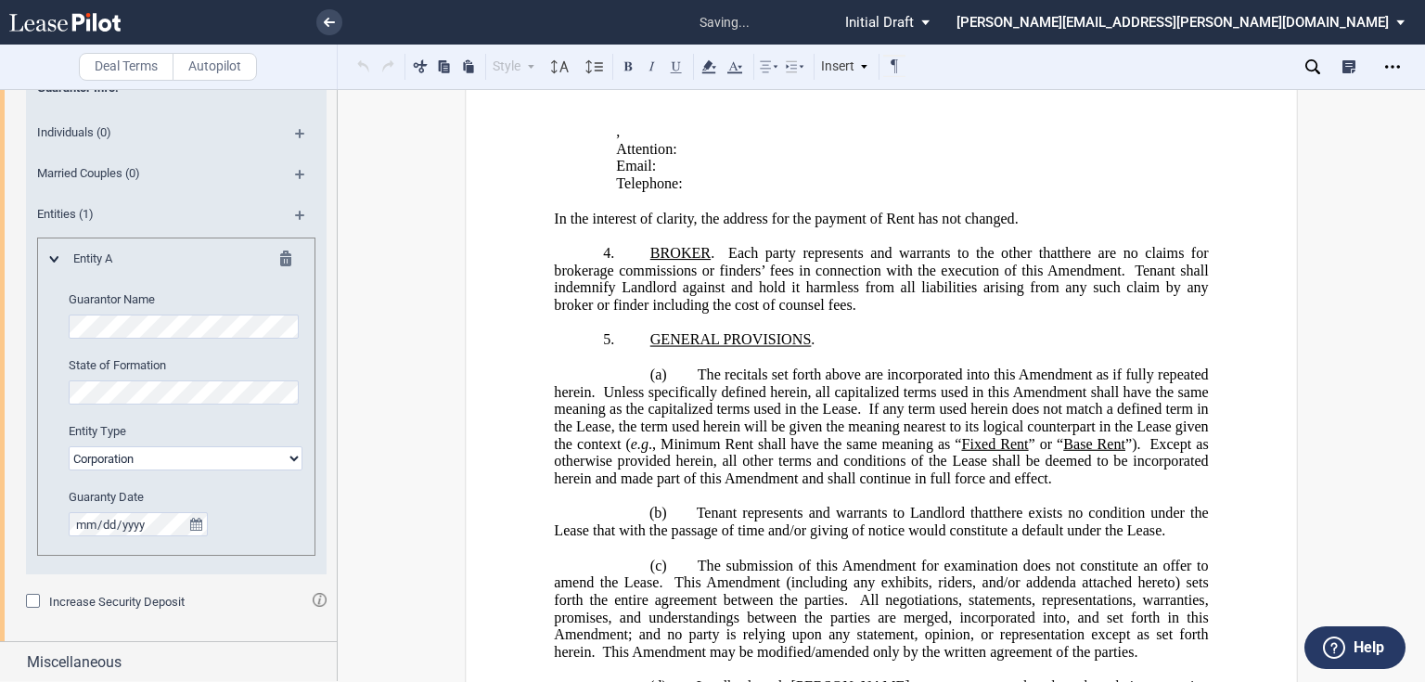
scroll to position [0, 0]
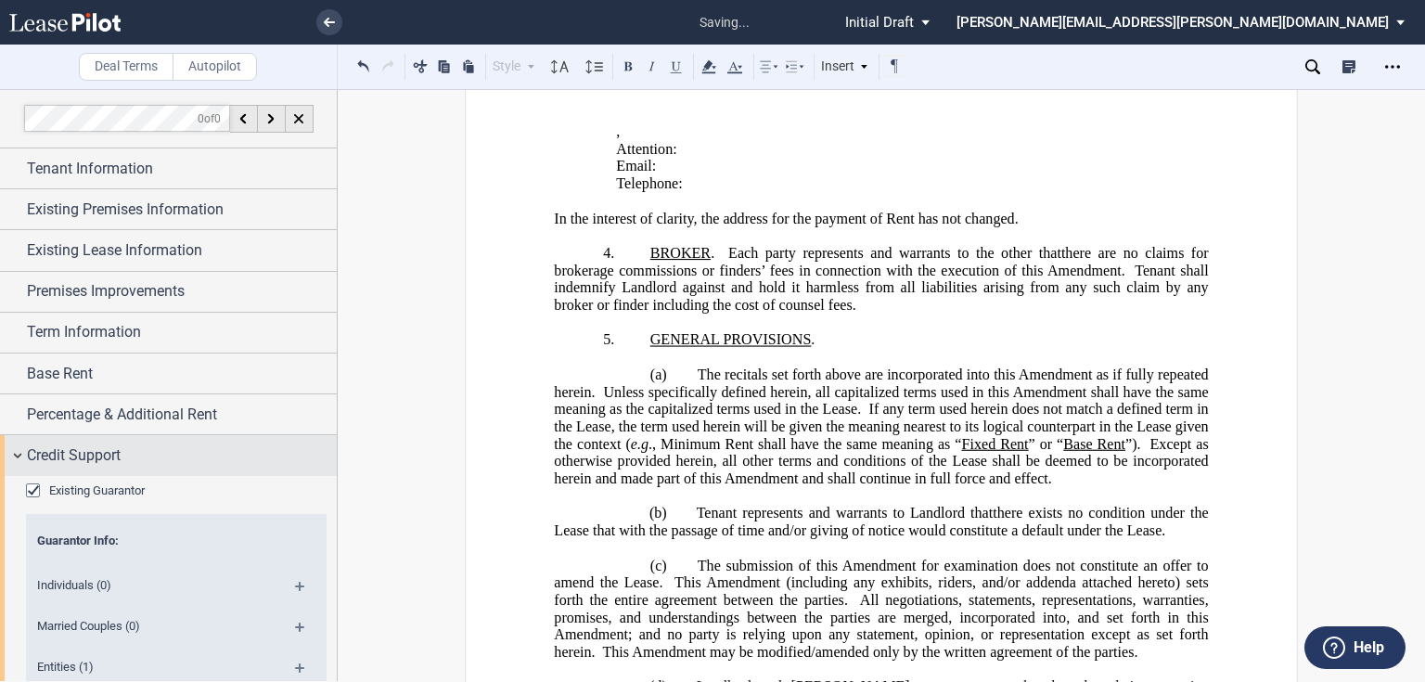
click at [127, 456] on div "Credit Support" at bounding box center [182, 455] width 310 height 22
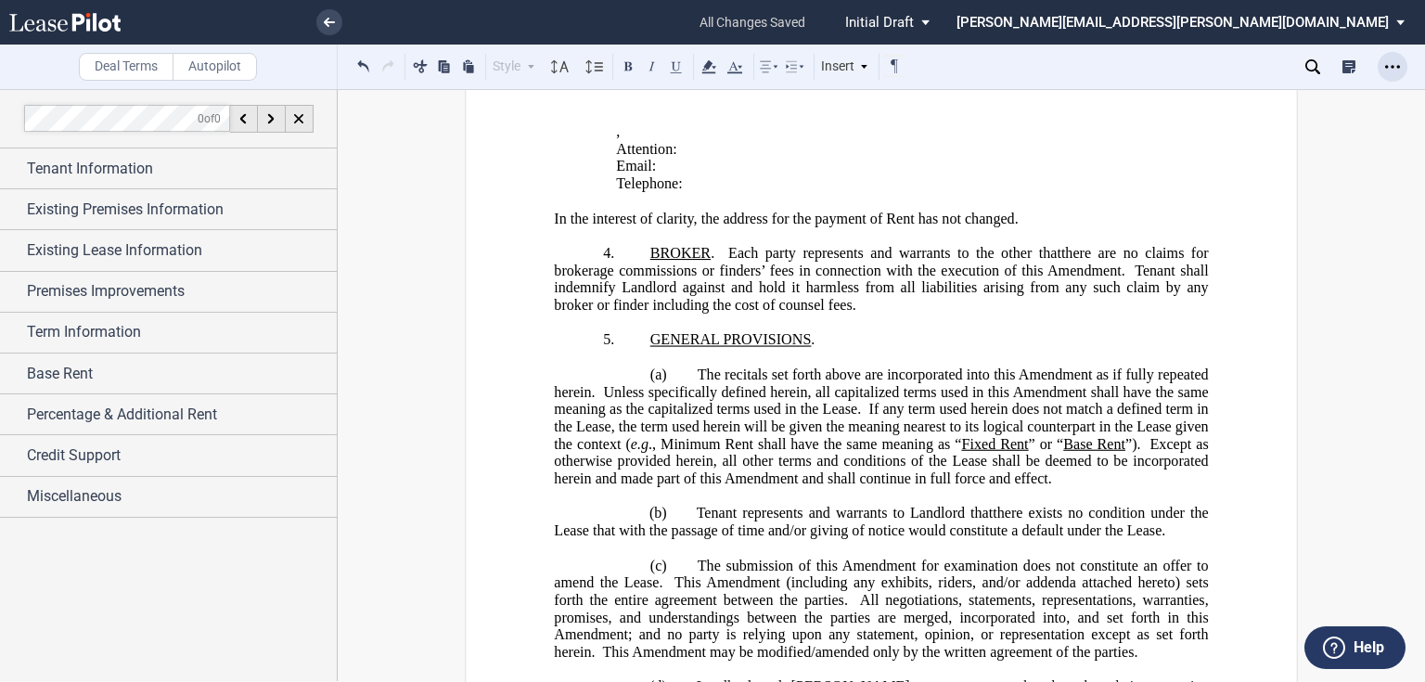
click at [1388, 73] on icon "Open Lease options menu" at bounding box center [1392, 66] width 15 height 15
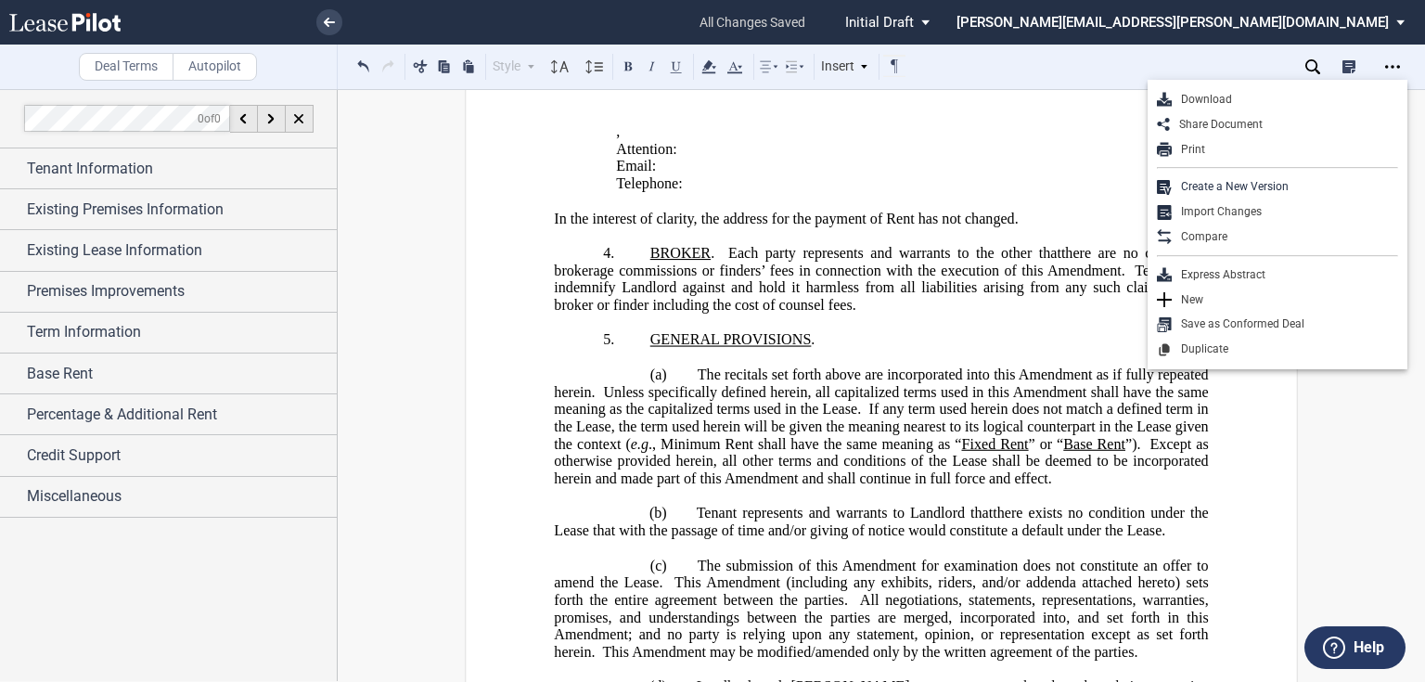
click at [1213, 96] on div "Download" at bounding box center [1285, 100] width 226 height 16
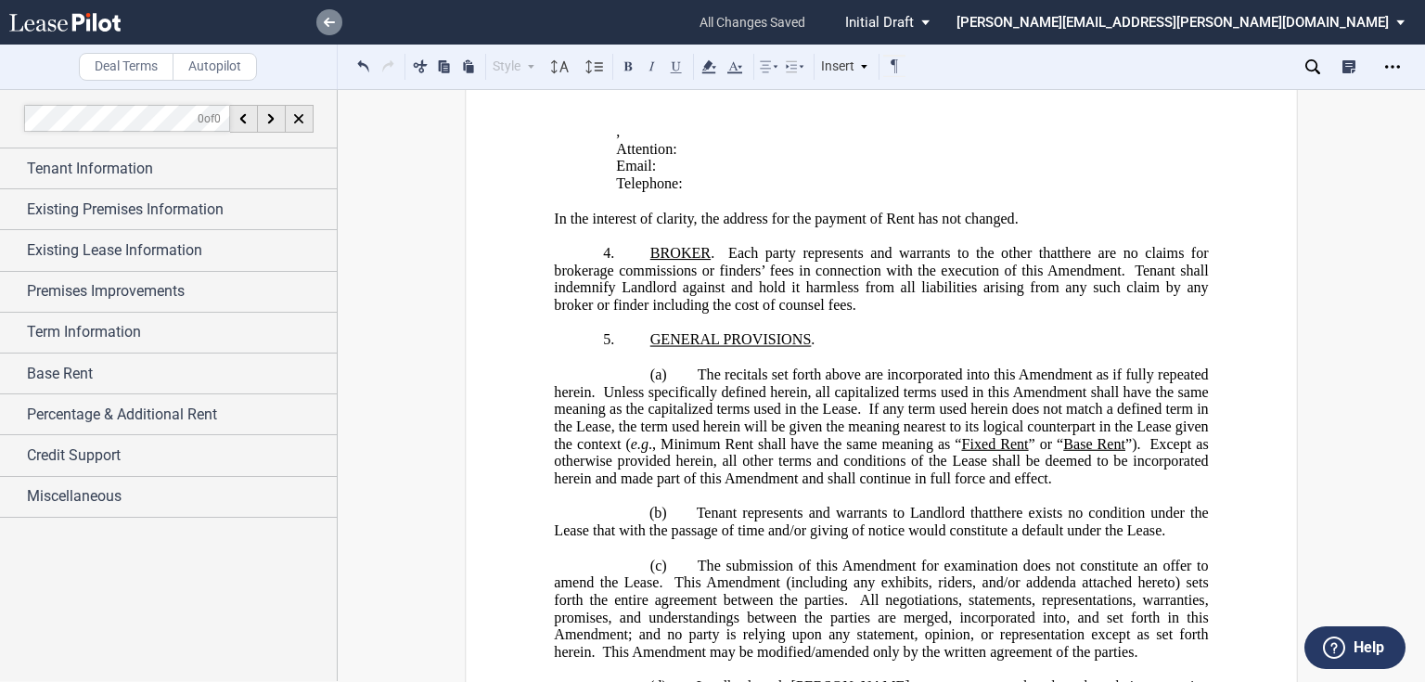
click at [321, 20] on link at bounding box center [329, 22] width 26 height 26
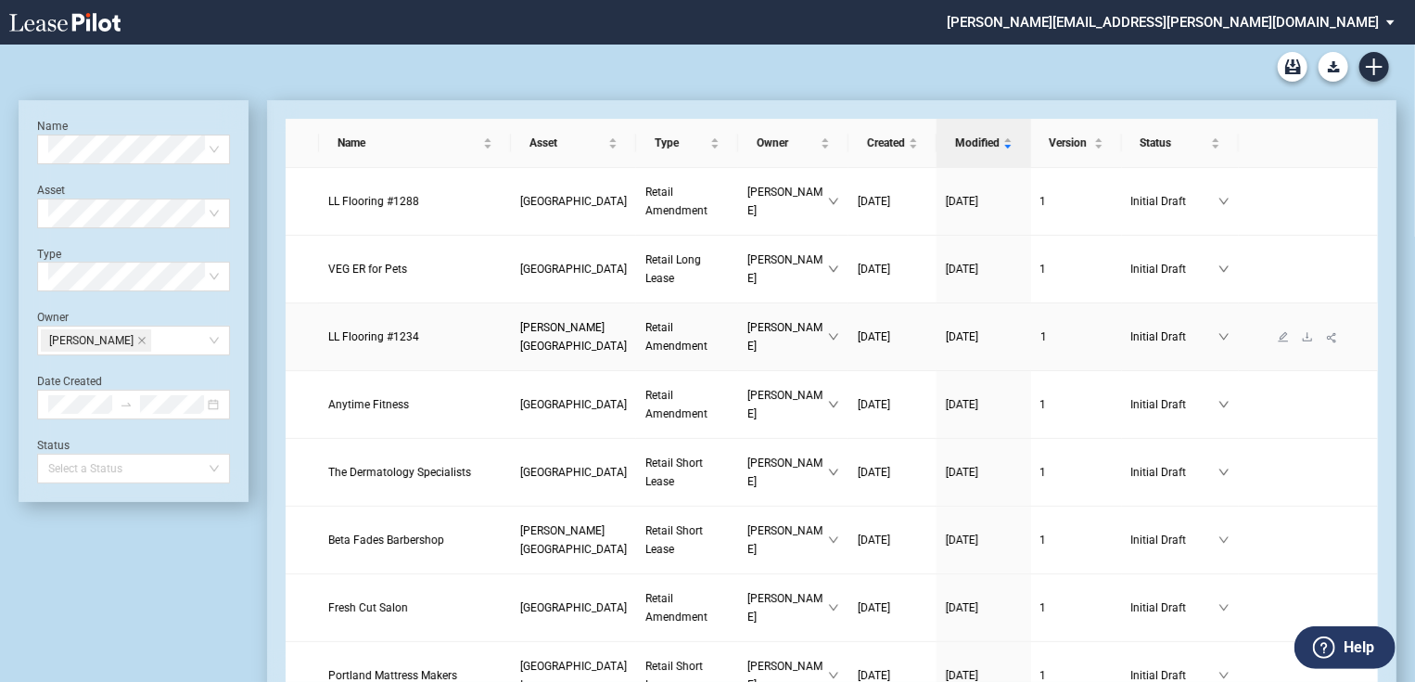
click at [346, 303] on td "LL Flooring #1234" at bounding box center [415, 337] width 192 height 68
click at [345, 327] on link "LL Flooring #1234" at bounding box center [414, 336] width 173 height 19
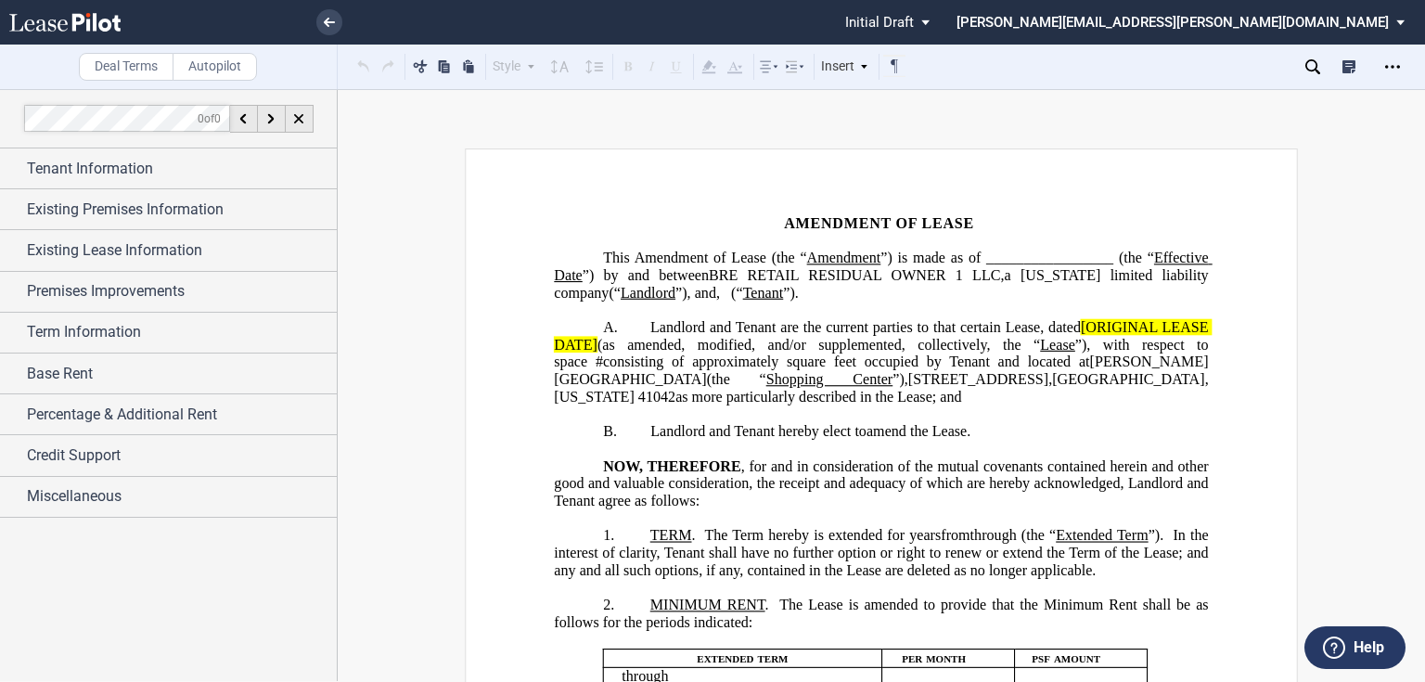
click at [1086, 336] on span "”), with respect to space" at bounding box center [883, 352] width 658 height 33
